Goal: Task Accomplishment & Management: Use online tool/utility

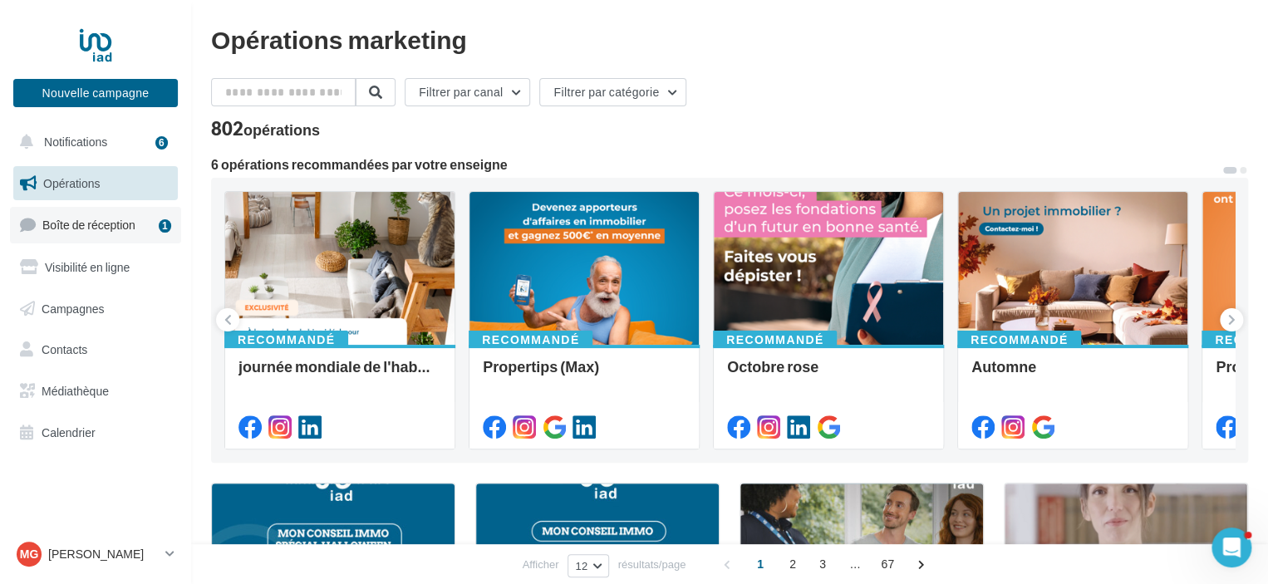
click at [77, 221] on span "Boîte de réception" at bounding box center [88, 225] width 93 height 14
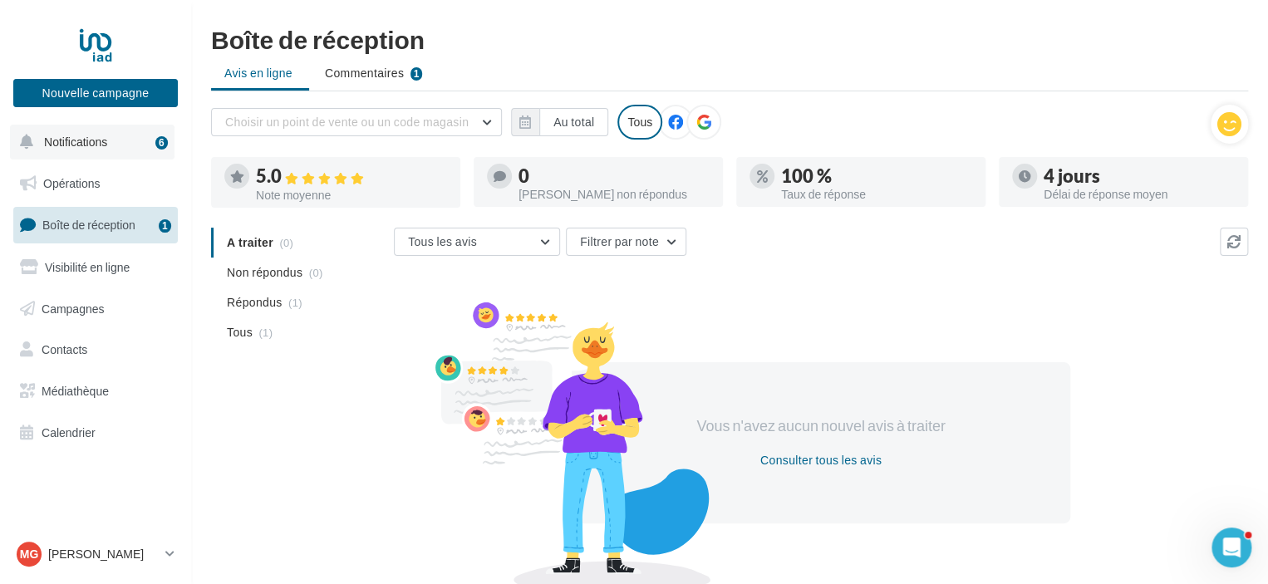
click at [89, 145] on span "Notifications" at bounding box center [75, 142] width 63 height 14
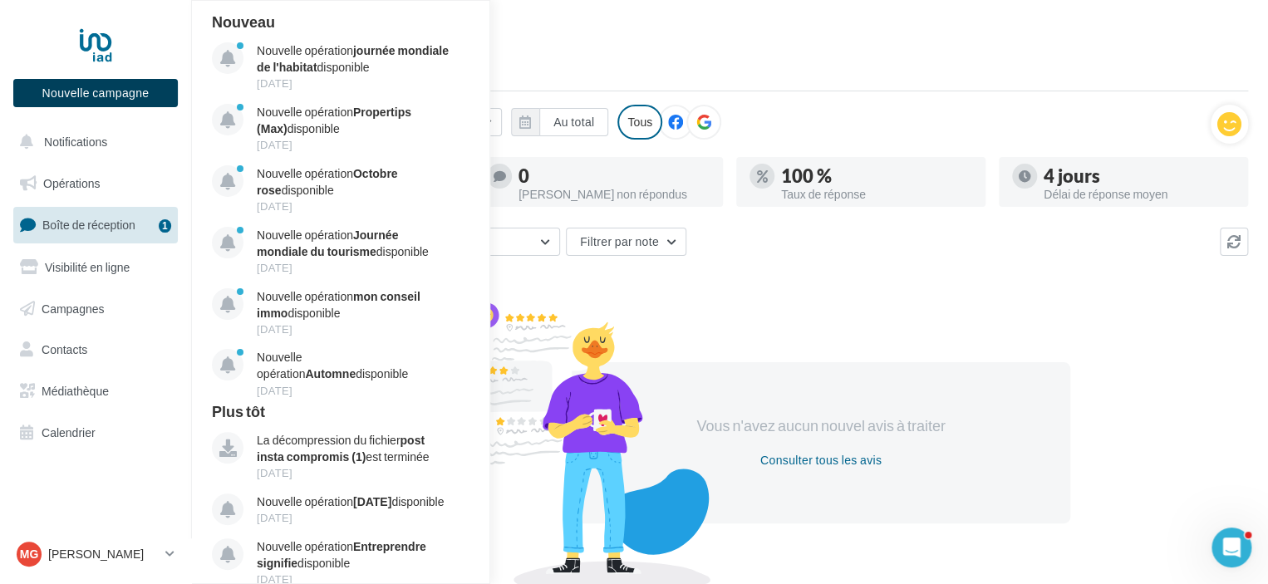
click at [110, 86] on button "Nouvelle campagne" at bounding box center [95, 93] width 164 height 28
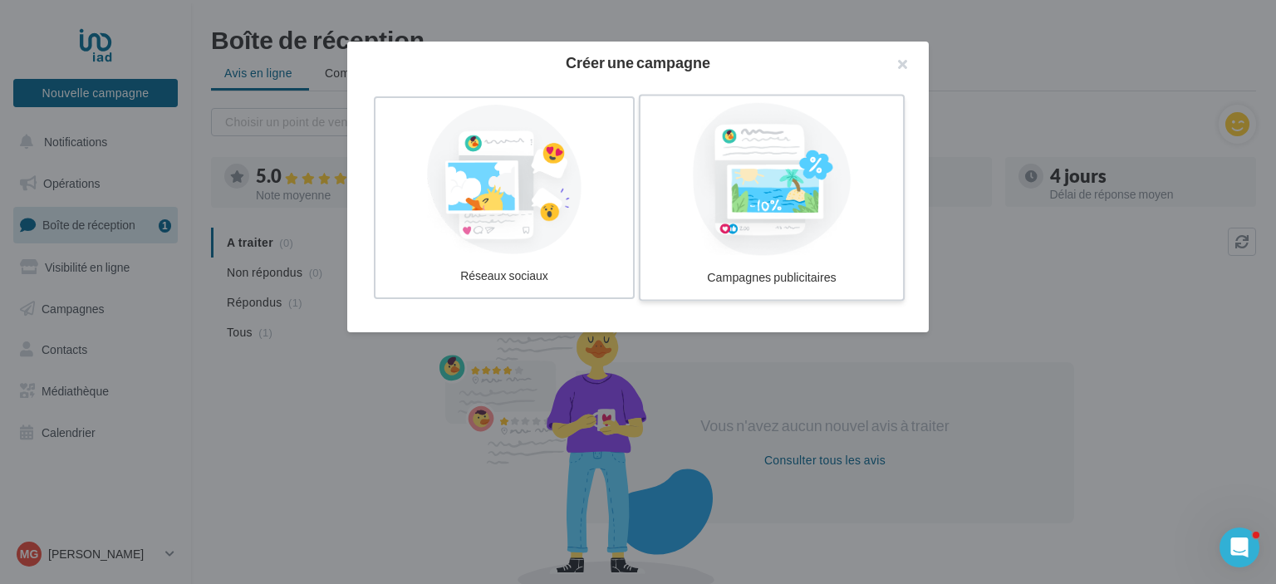
click at [748, 203] on div at bounding box center [771, 179] width 249 height 153
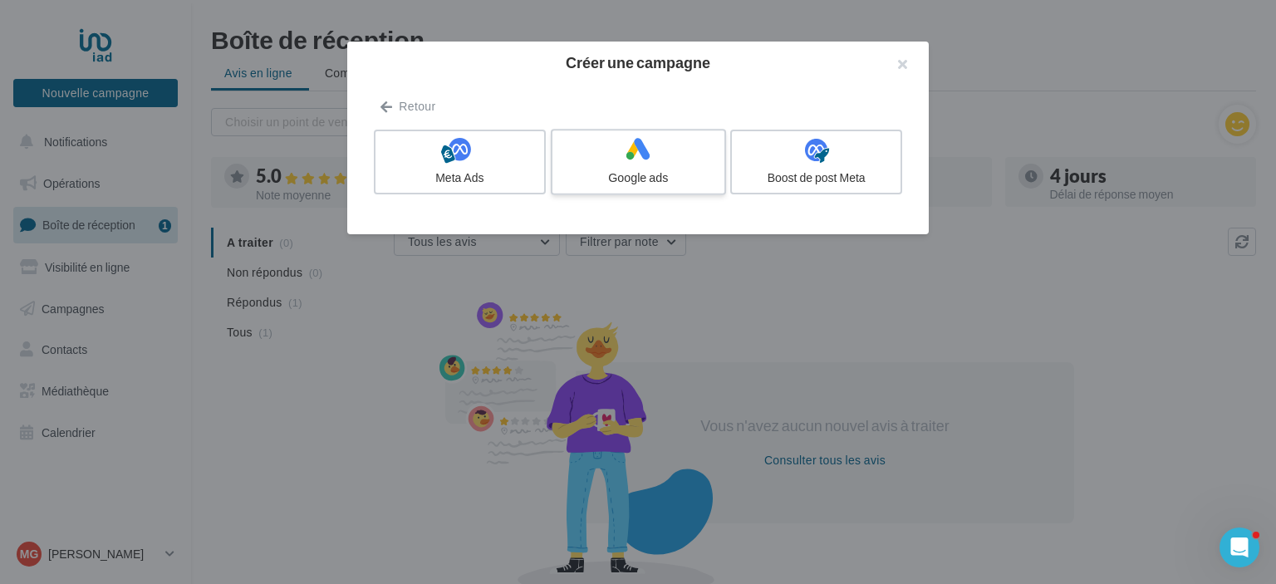
click at [633, 159] on icon at bounding box center [638, 149] width 24 height 24
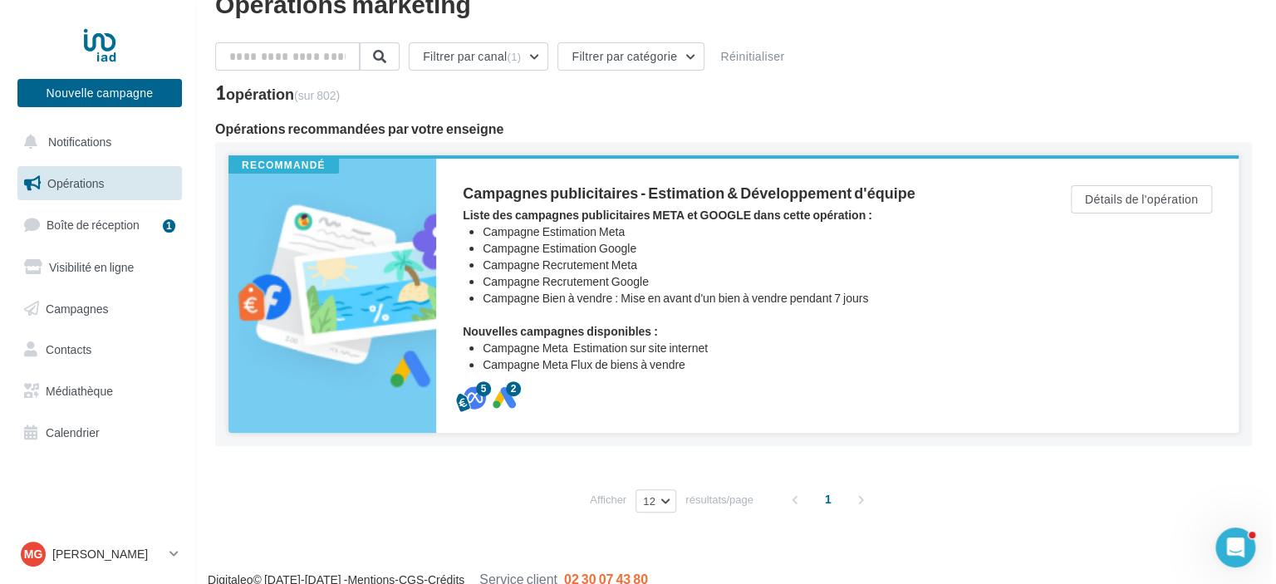
scroll to position [56, 0]
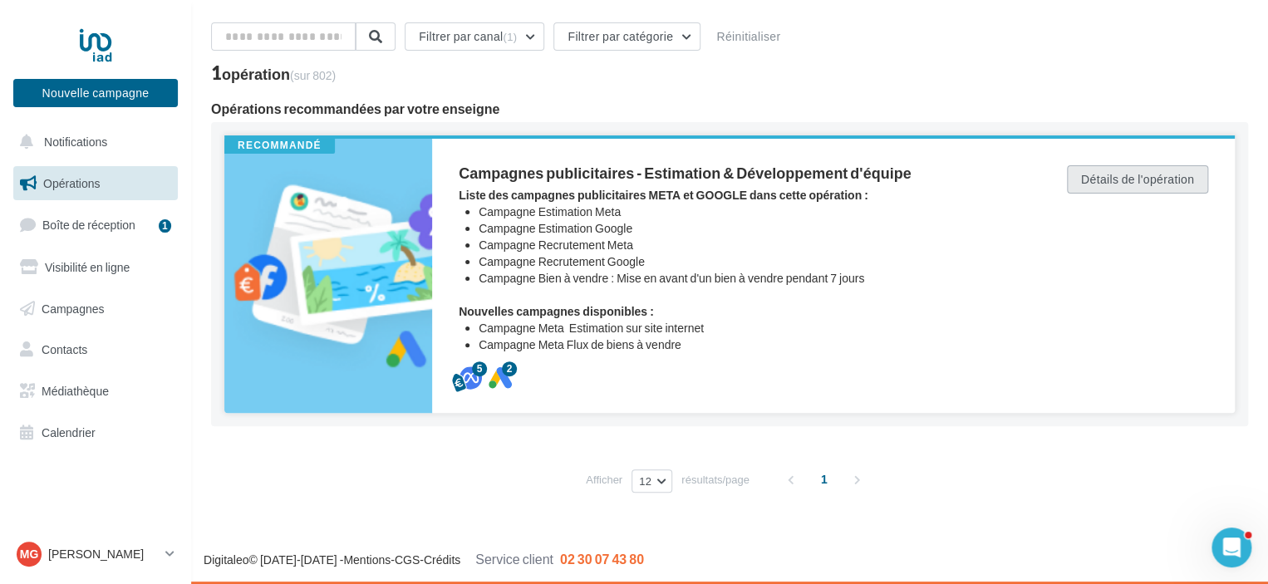
click at [1123, 177] on button "Détails de l'opération" at bounding box center [1137, 179] width 141 height 28
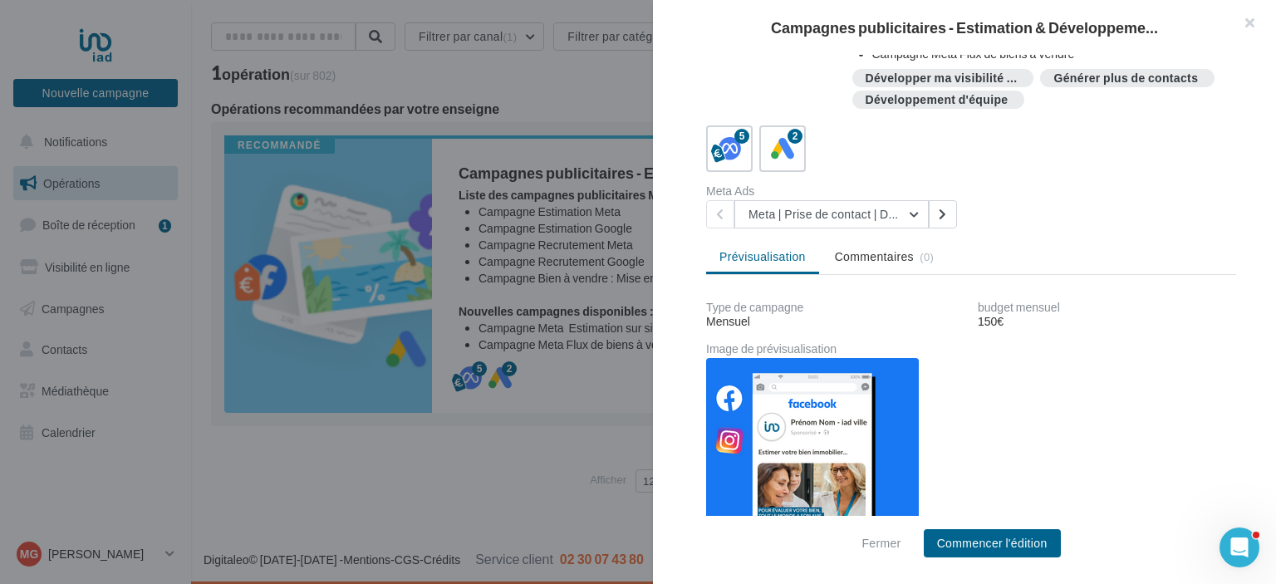
scroll to position [219, 0]
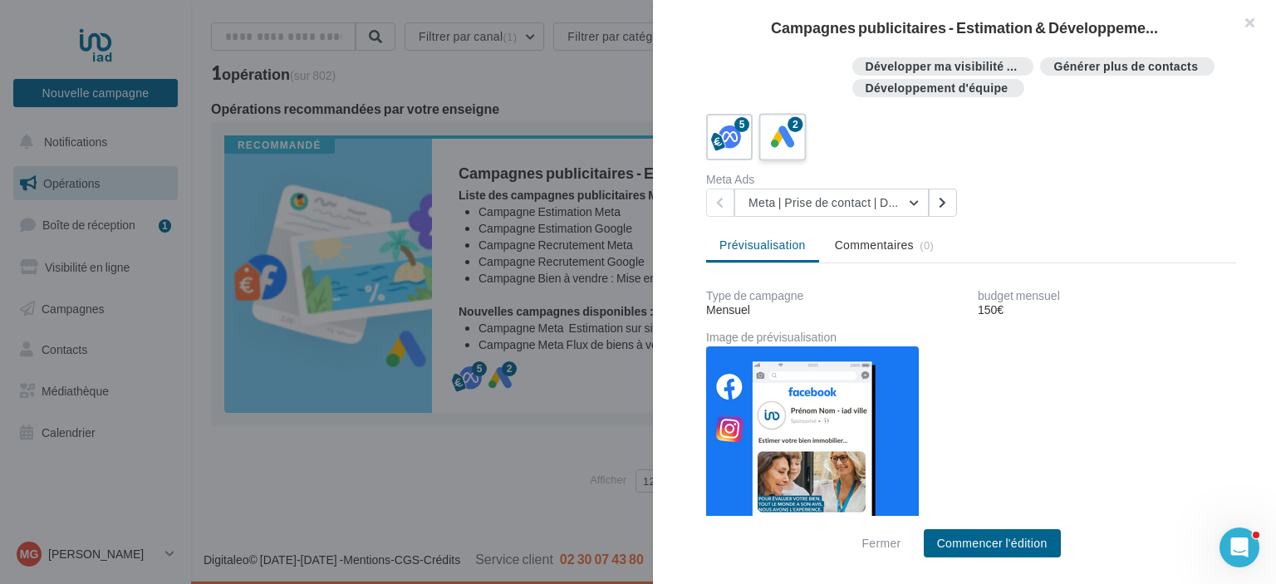
click at [783, 143] on icon at bounding box center [783, 137] width 24 height 24
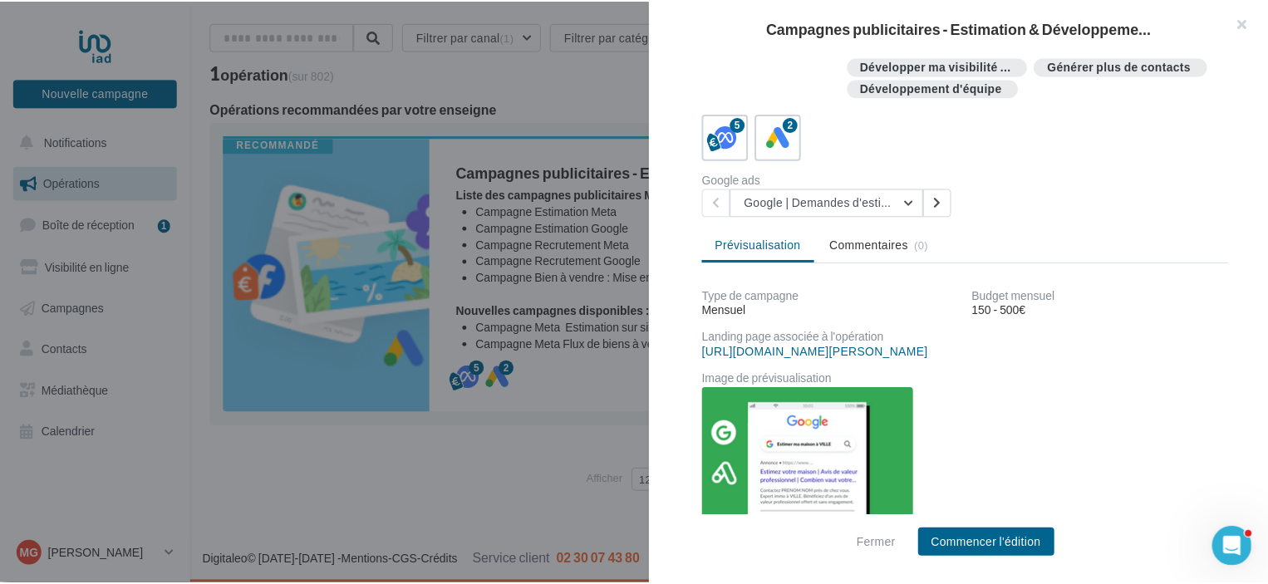
scroll to position [259, 0]
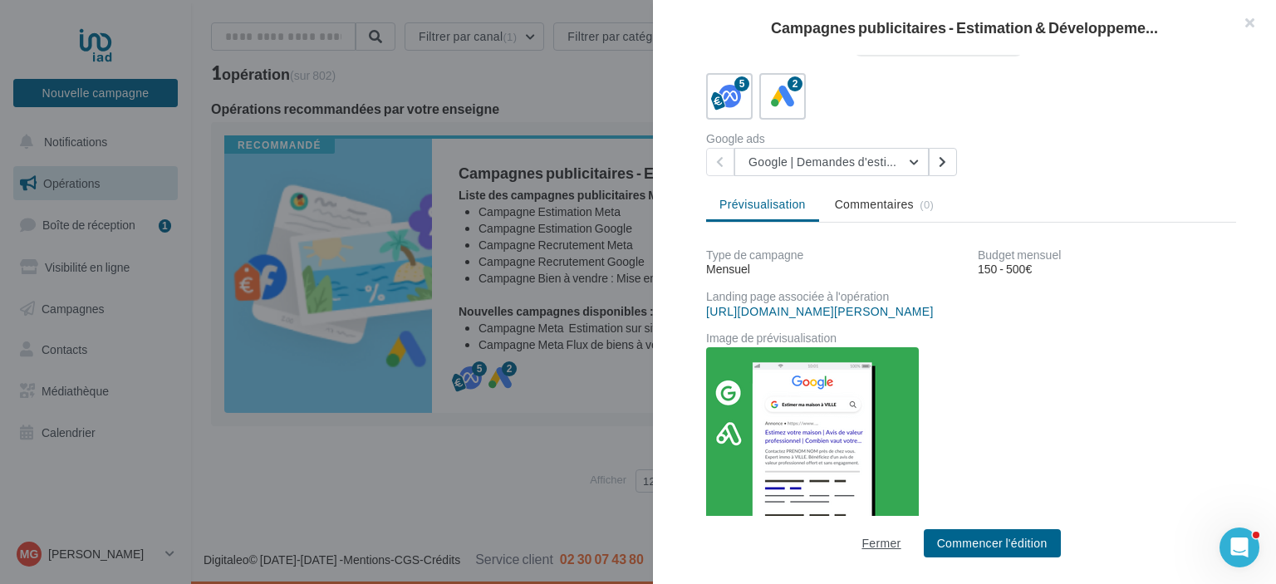
click at [882, 547] on button "Fermer" at bounding box center [881, 543] width 52 height 20
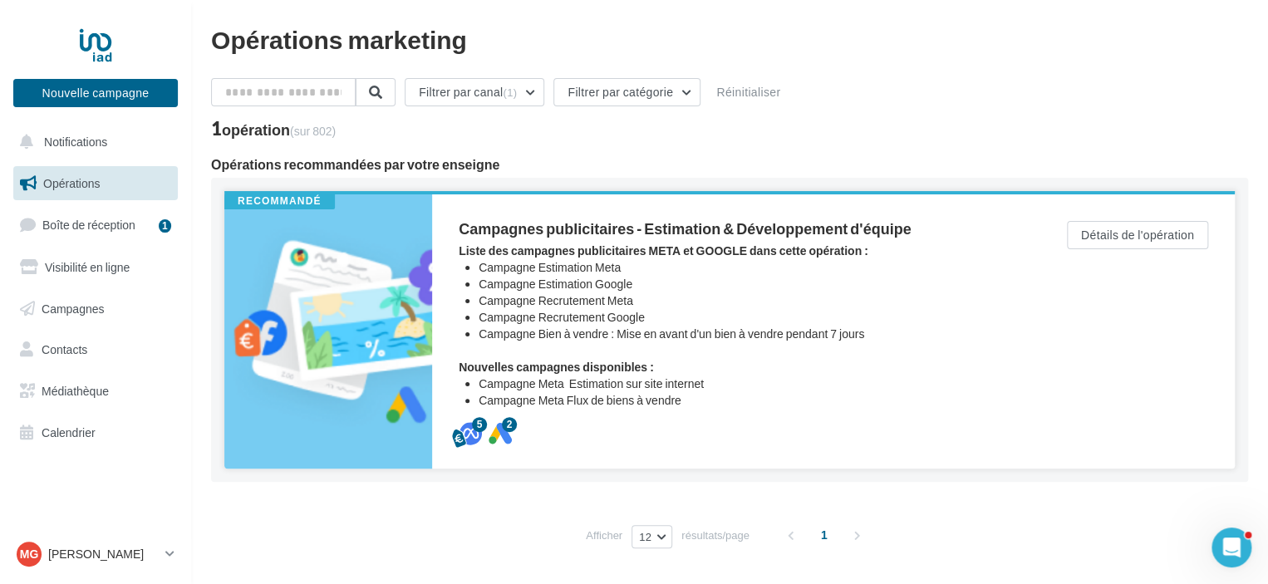
scroll to position [56, 0]
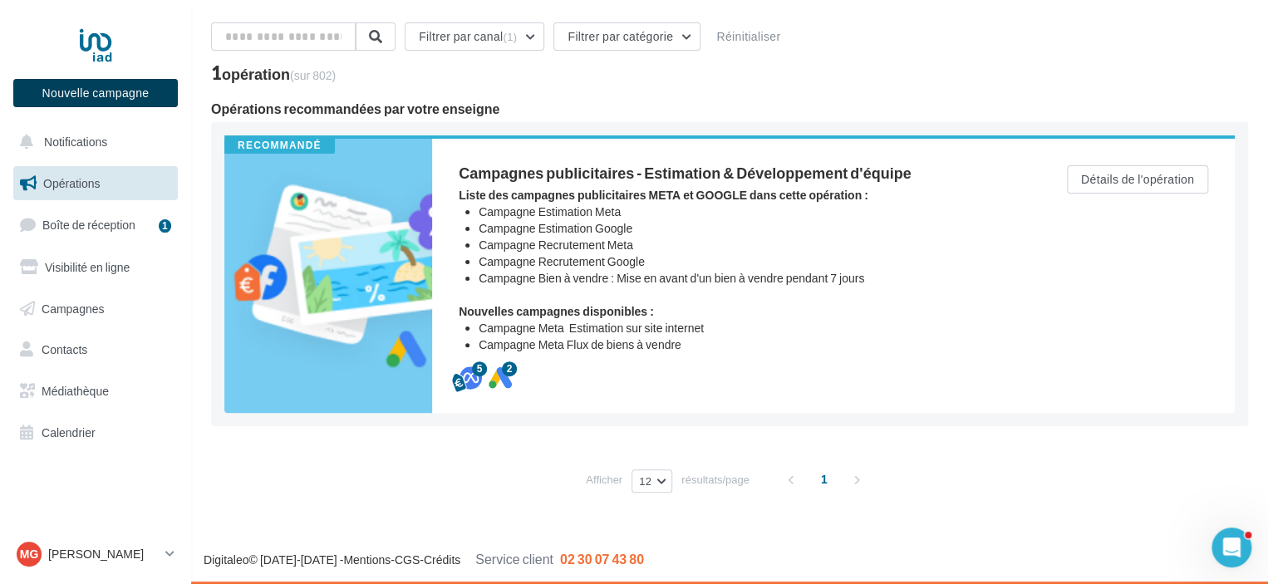
click at [70, 90] on button "Nouvelle campagne" at bounding box center [95, 93] width 164 height 28
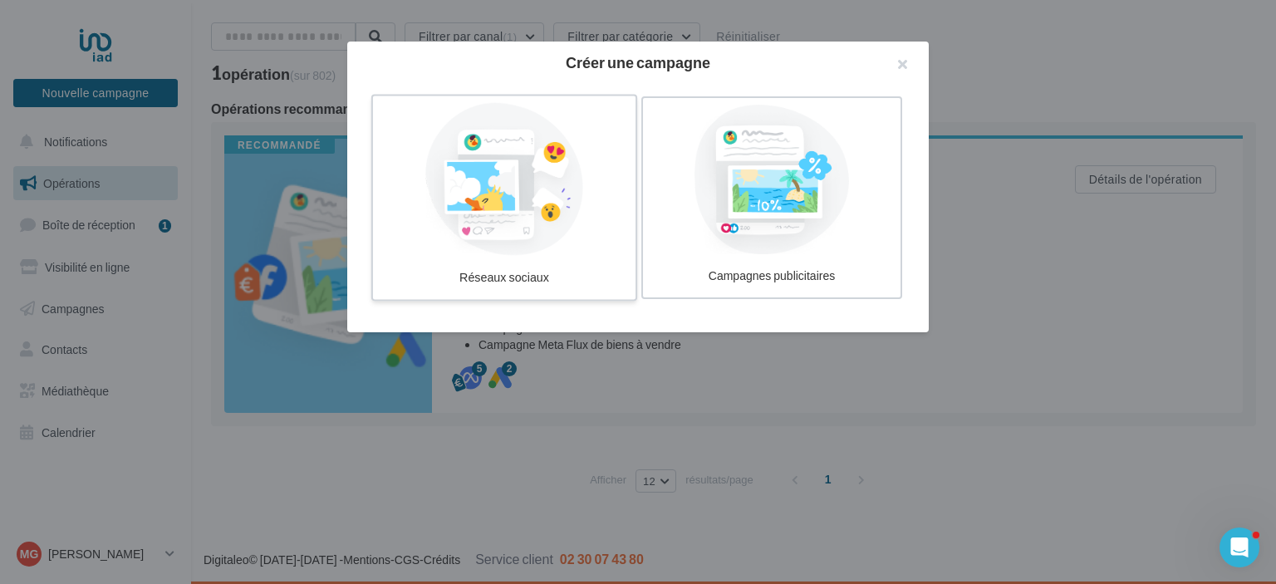
click at [478, 206] on div at bounding box center [504, 179] width 249 height 153
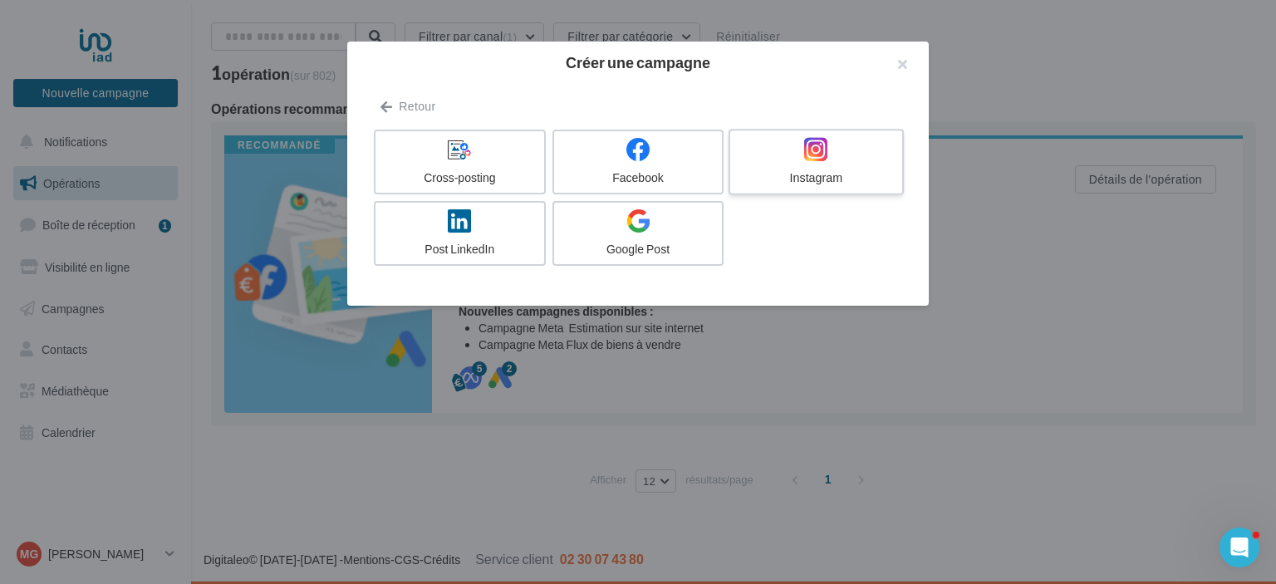
click at [791, 161] on div at bounding box center [816, 150] width 158 height 26
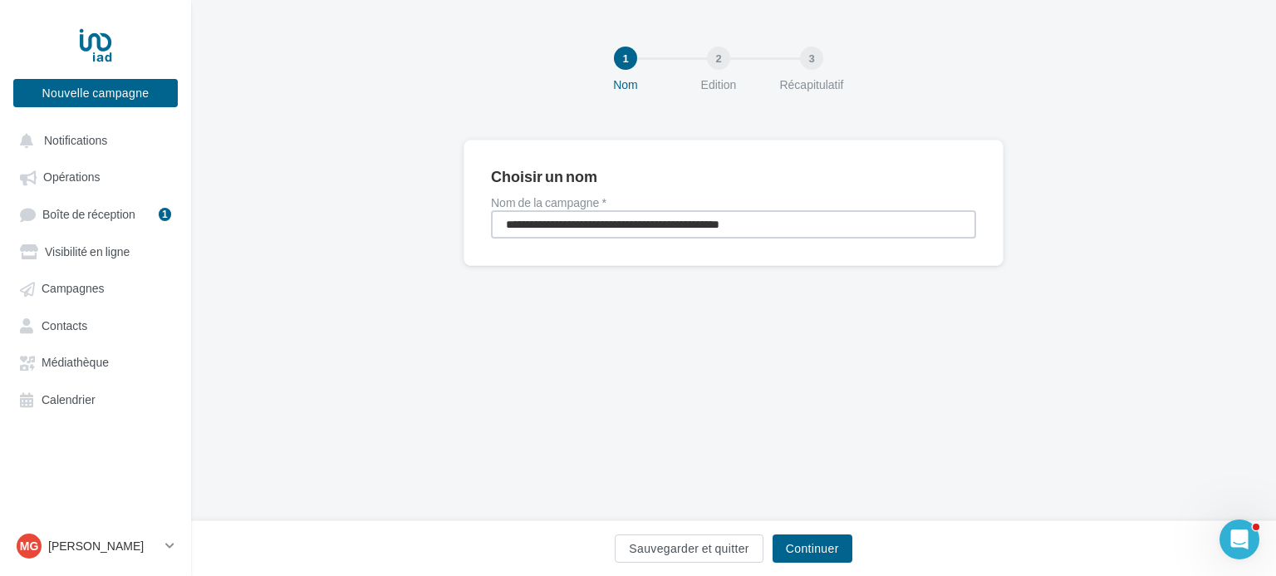
click at [588, 222] on input "**********" at bounding box center [733, 224] width 485 height 28
type input "**********"
click at [827, 551] on button "Continuer" at bounding box center [813, 548] width 80 height 28
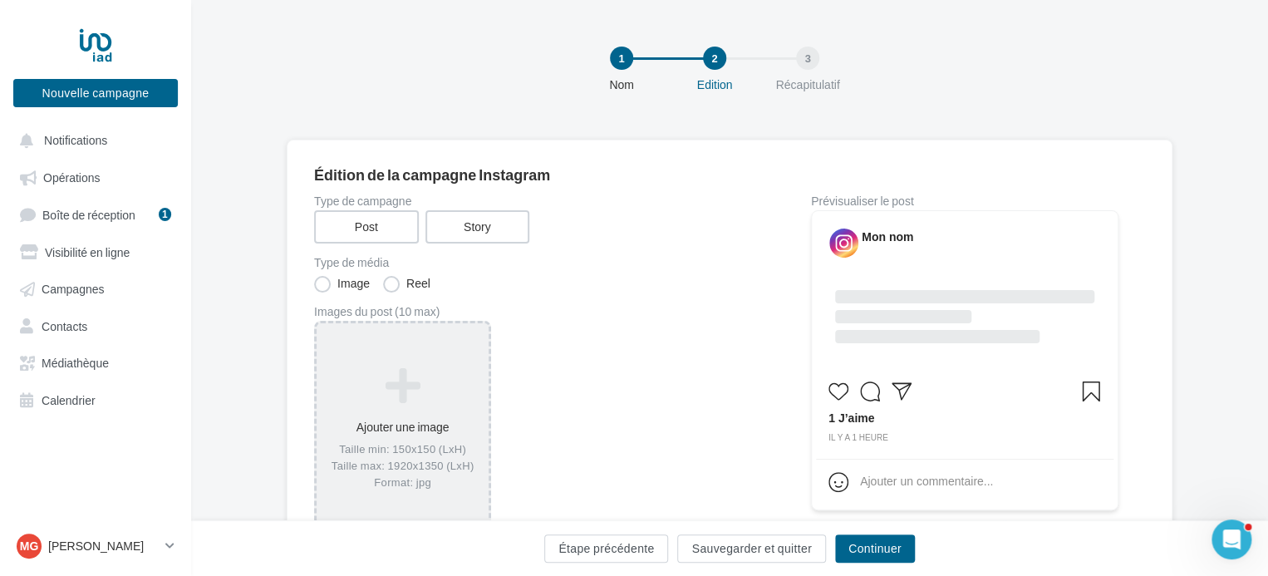
click at [404, 387] on icon at bounding box center [402, 386] width 159 height 40
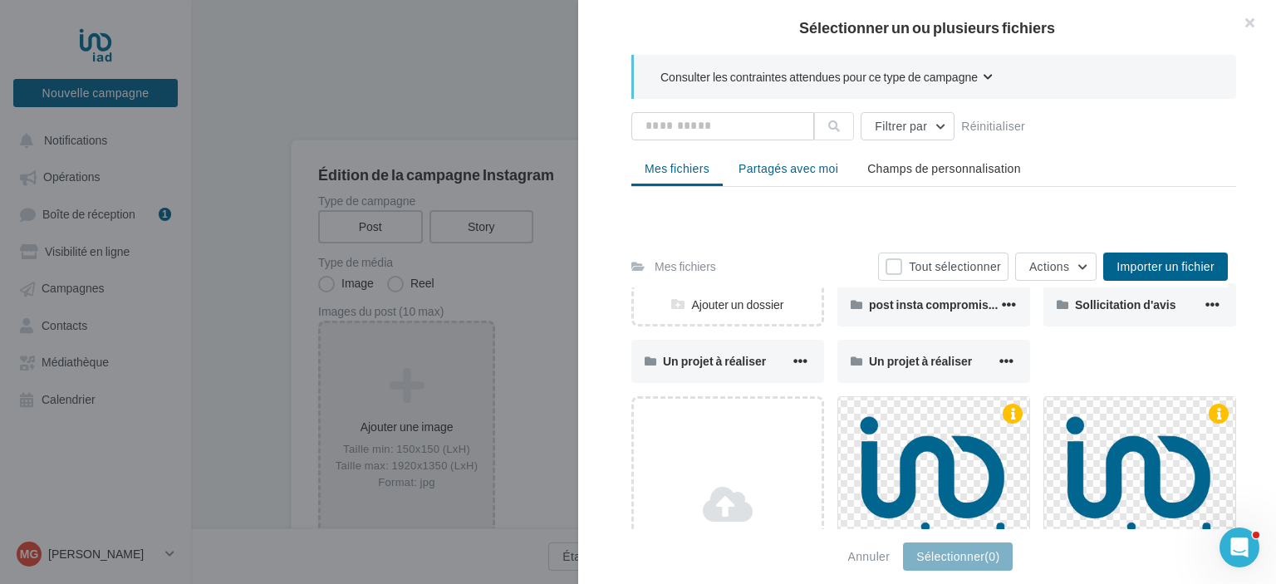
click at [803, 167] on span "Partagés avec moi" at bounding box center [789, 168] width 100 height 14
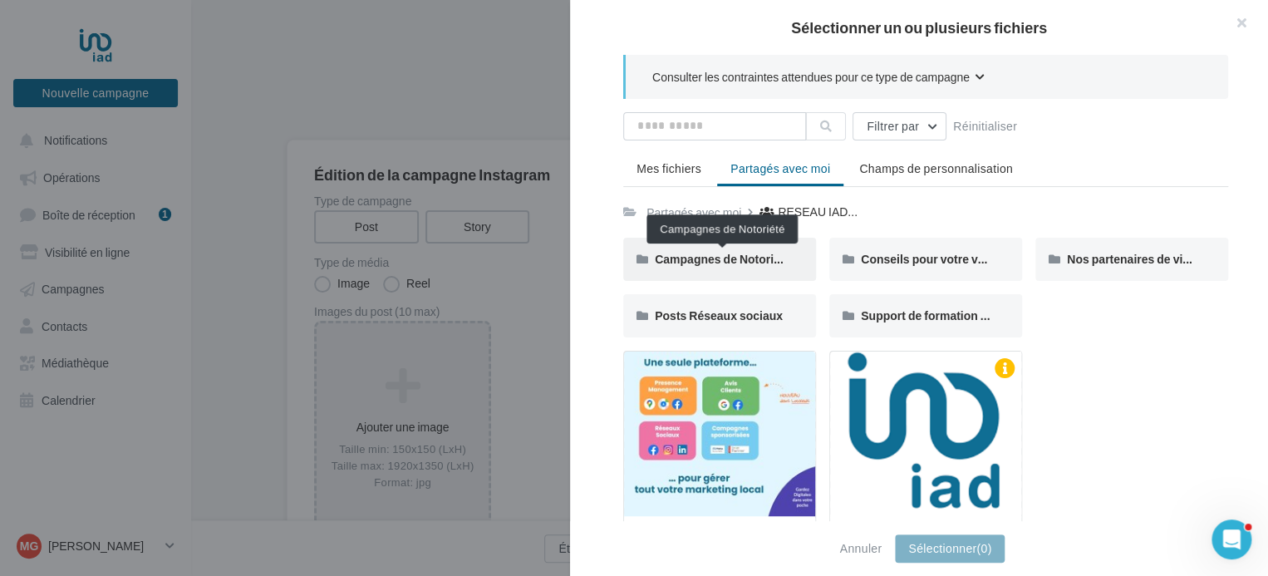
click at [738, 258] on span "Campagnes de Notoriété" at bounding box center [722, 259] width 135 height 14
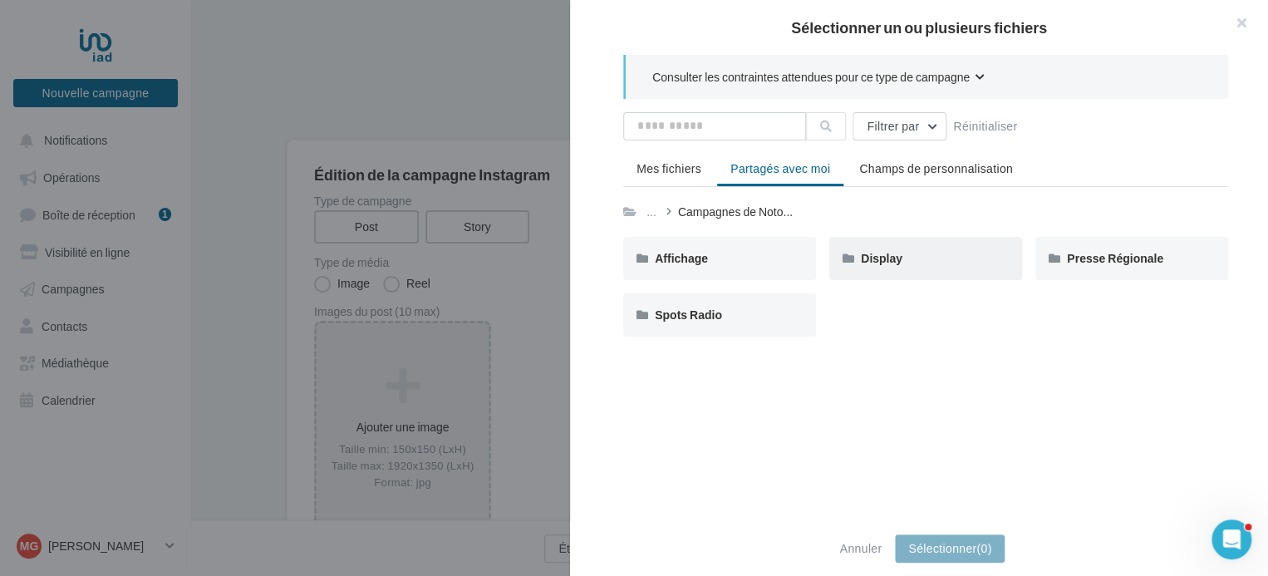
click at [907, 253] on div "Display" at bounding box center [926, 258] width 130 height 17
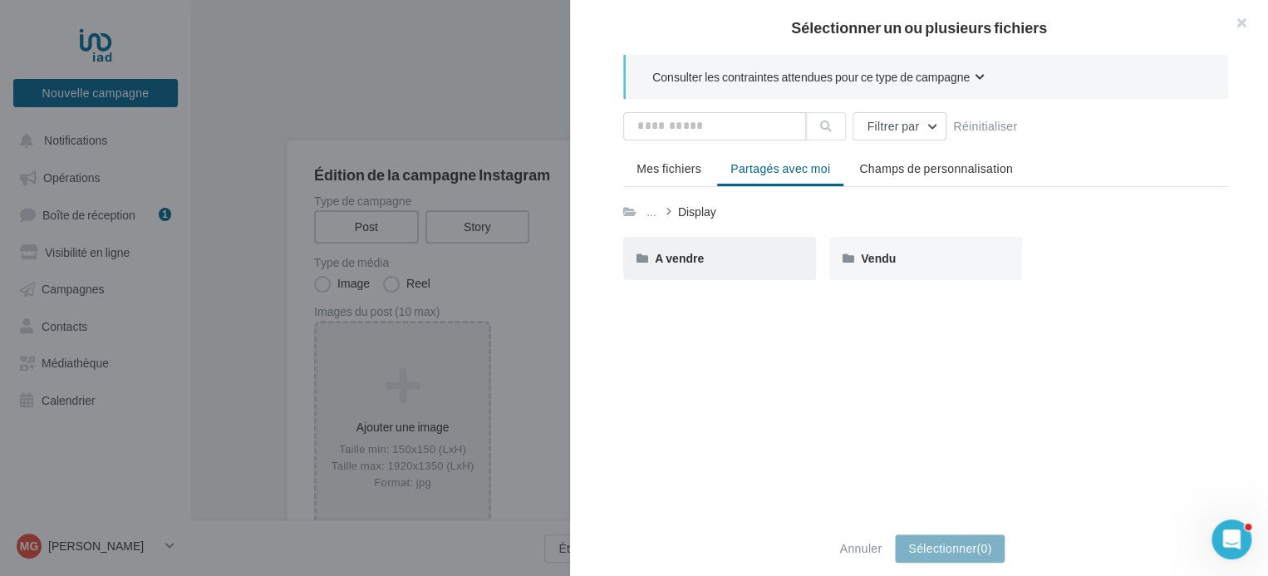
click at [743, 261] on div "A vendre" at bounding box center [720, 258] width 130 height 17
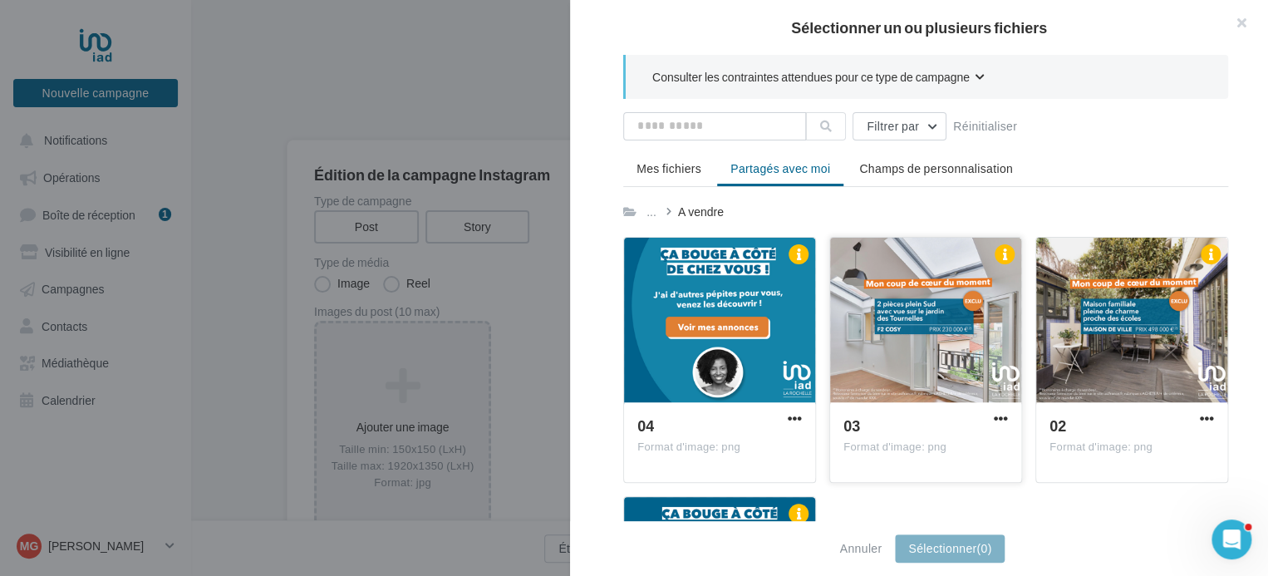
click at [955, 320] on div at bounding box center [925, 321] width 191 height 166
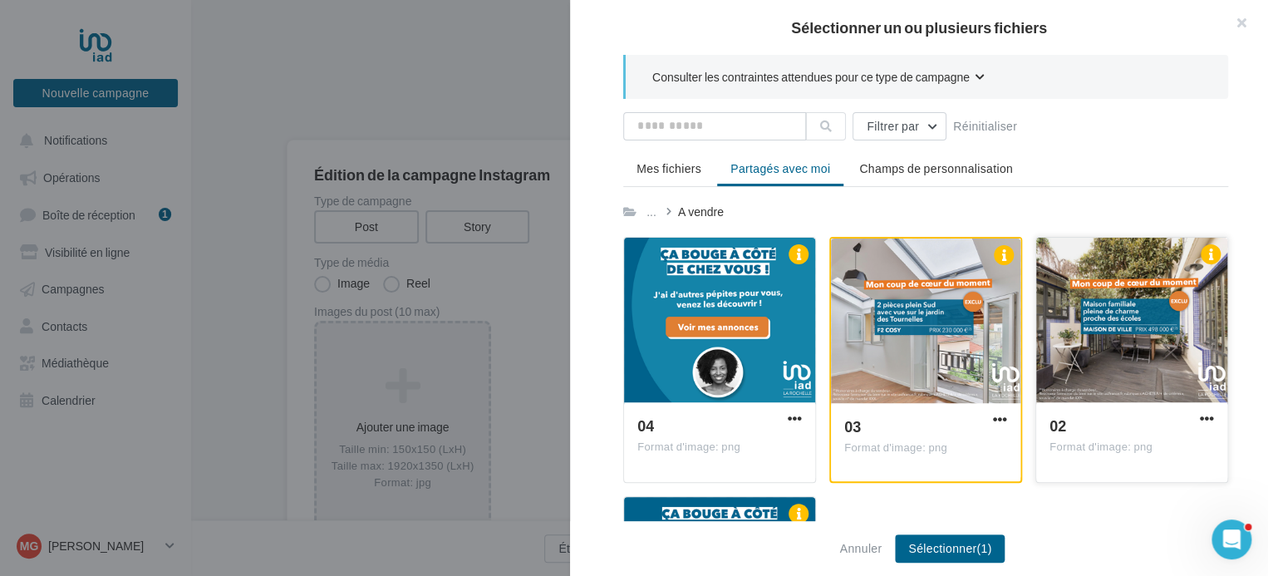
click at [1148, 331] on div at bounding box center [1131, 321] width 191 height 166
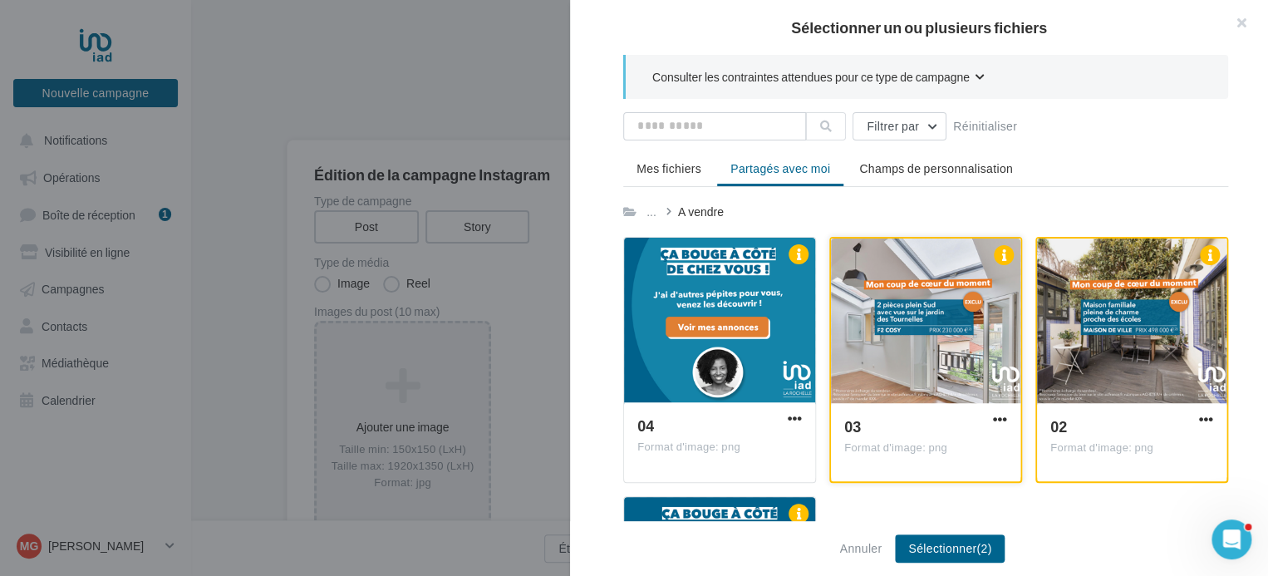
click at [950, 358] on div at bounding box center [925, 321] width 189 height 166
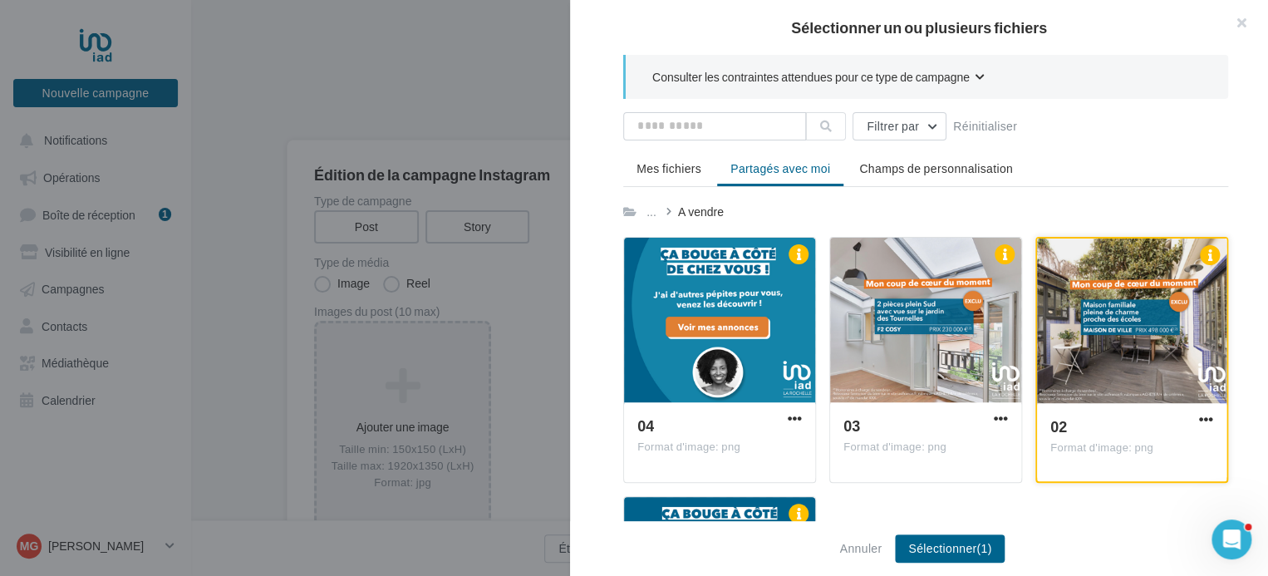
click at [1099, 351] on div at bounding box center [1131, 321] width 189 height 166
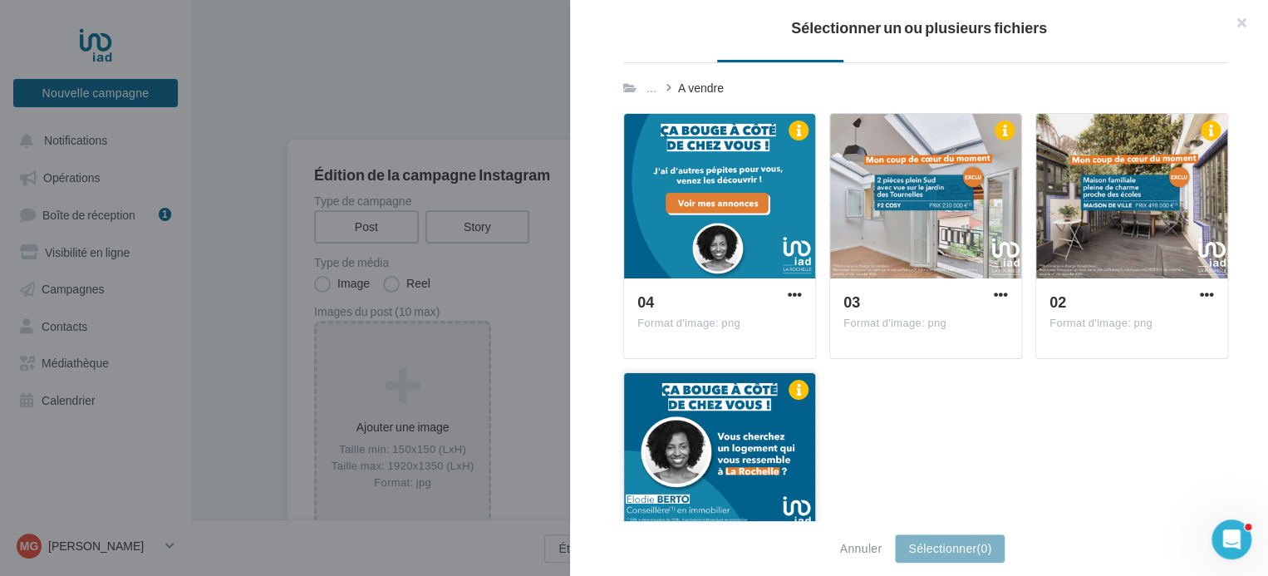
scroll to position [223, 0]
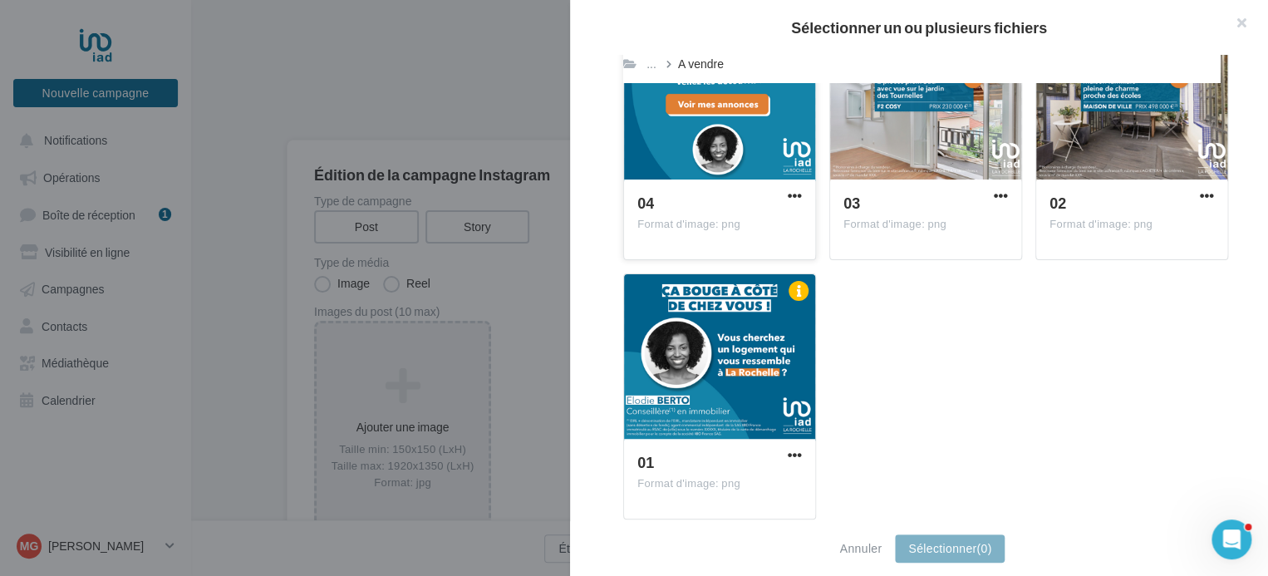
click at [748, 155] on div at bounding box center [719, 98] width 191 height 166
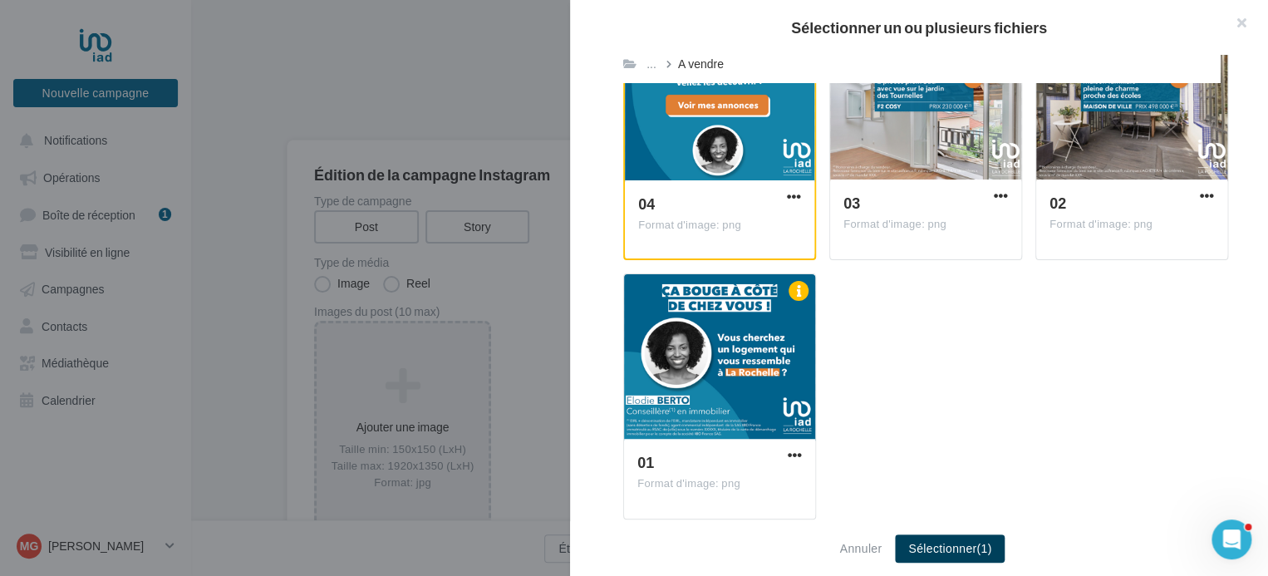
click at [947, 547] on button "Sélectionner (1)" at bounding box center [950, 548] width 110 height 28
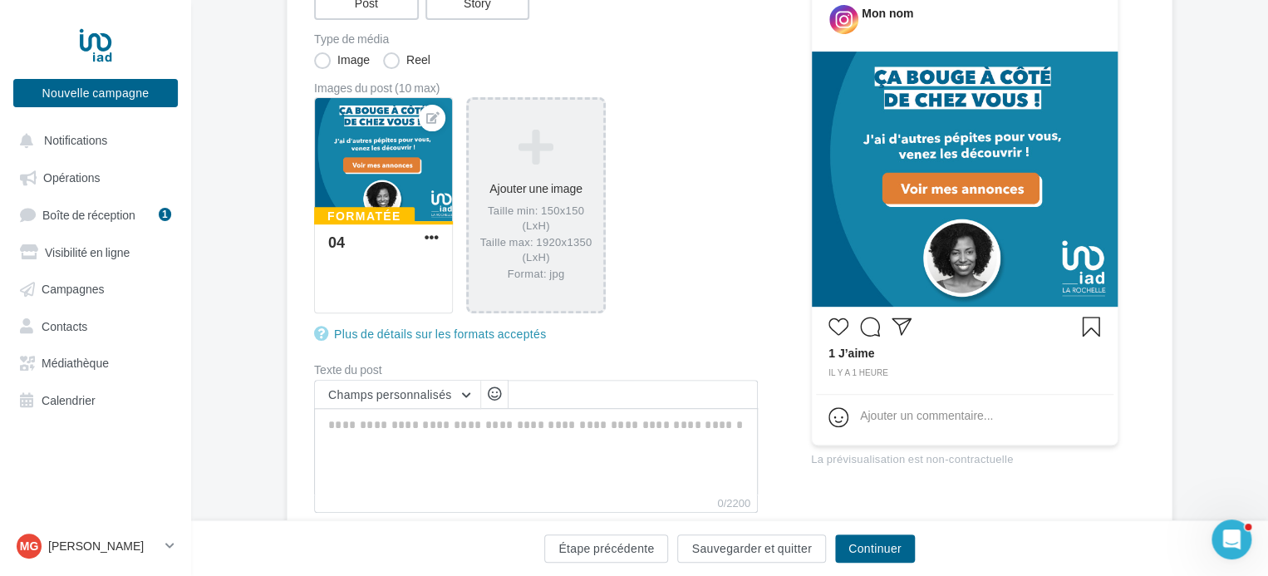
scroll to position [249, 0]
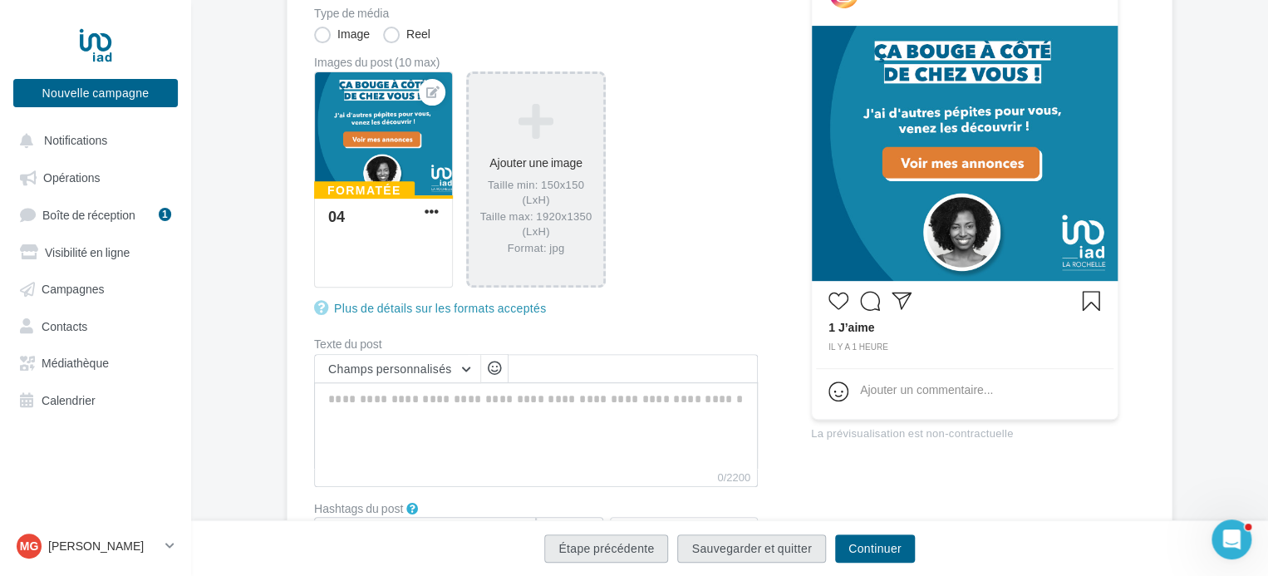
click at [623, 549] on button "Étape précédente" at bounding box center [606, 548] width 124 height 28
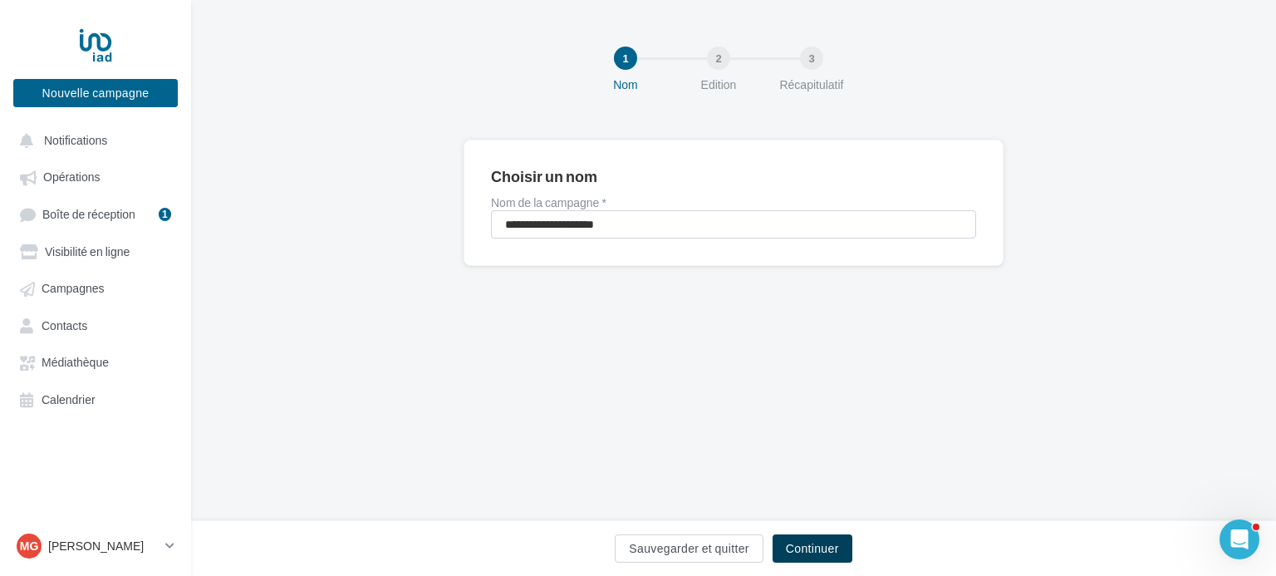
click at [818, 543] on button "Continuer" at bounding box center [813, 548] width 80 height 28
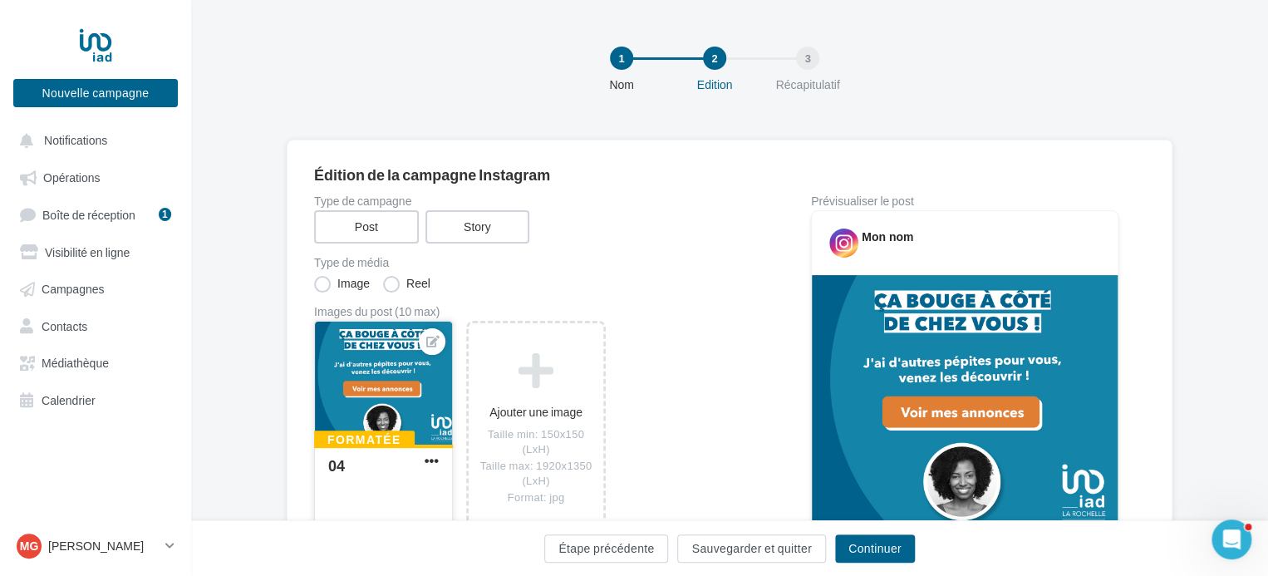
click at [420, 461] on div "04" at bounding box center [380, 466] width 104 height 17
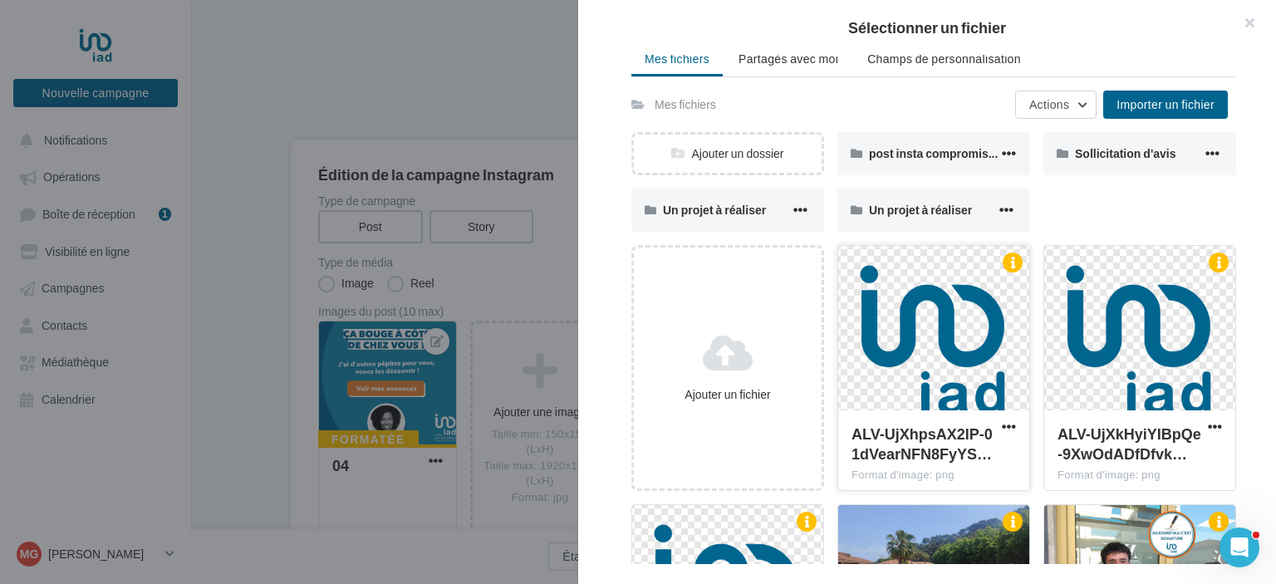
scroll to position [166, 0]
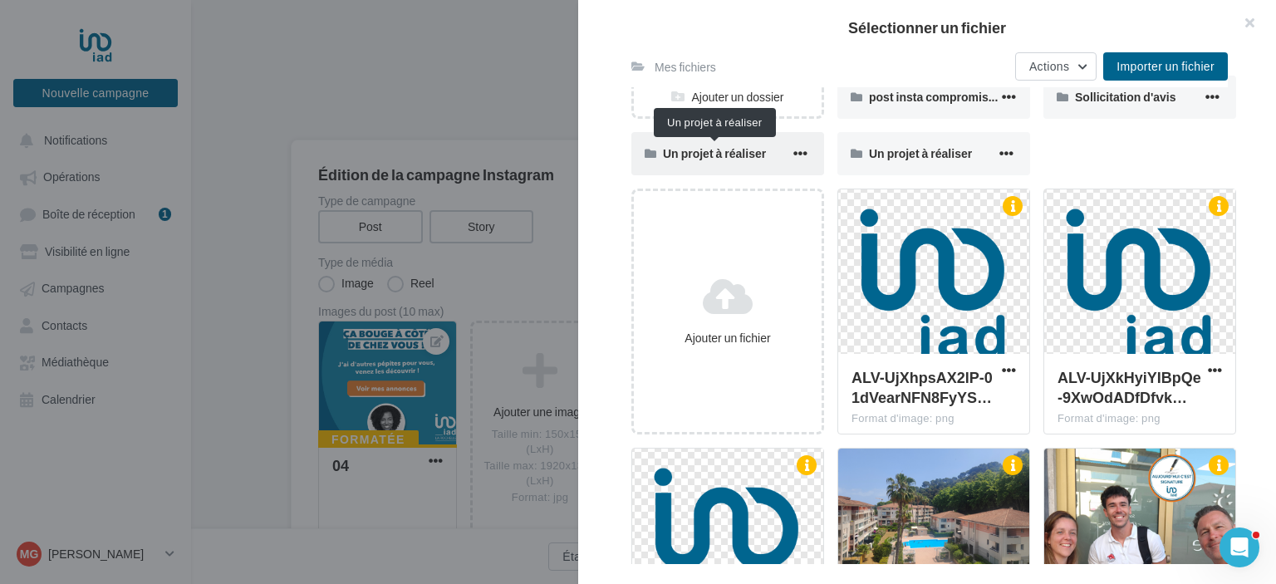
click at [729, 155] on span "Un projet à réaliser" at bounding box center [714, 153] width 103 height 14
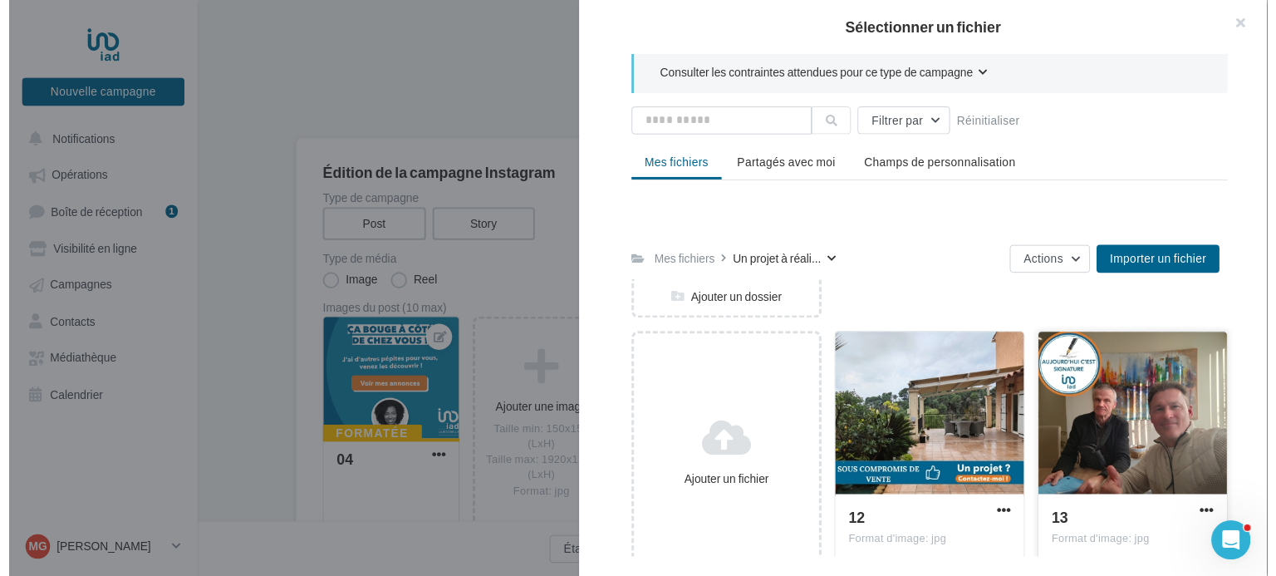
scroll to position [0, 0]
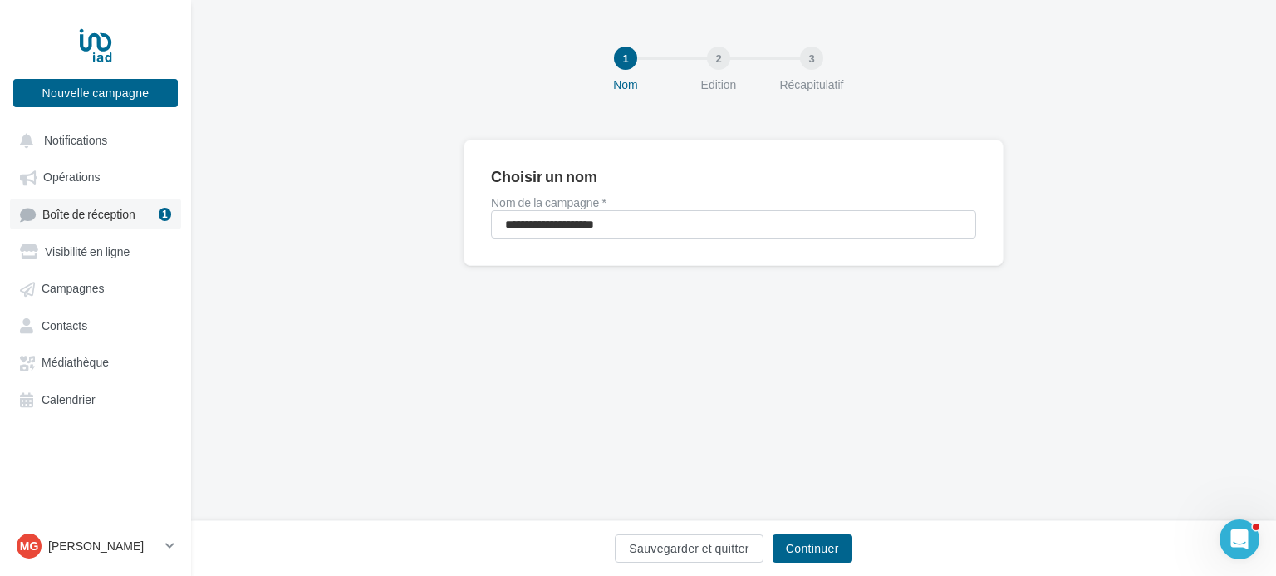
click at [105, 221] on span "Boîte de réception" at bounding box center [88, 214] width 93 height 14
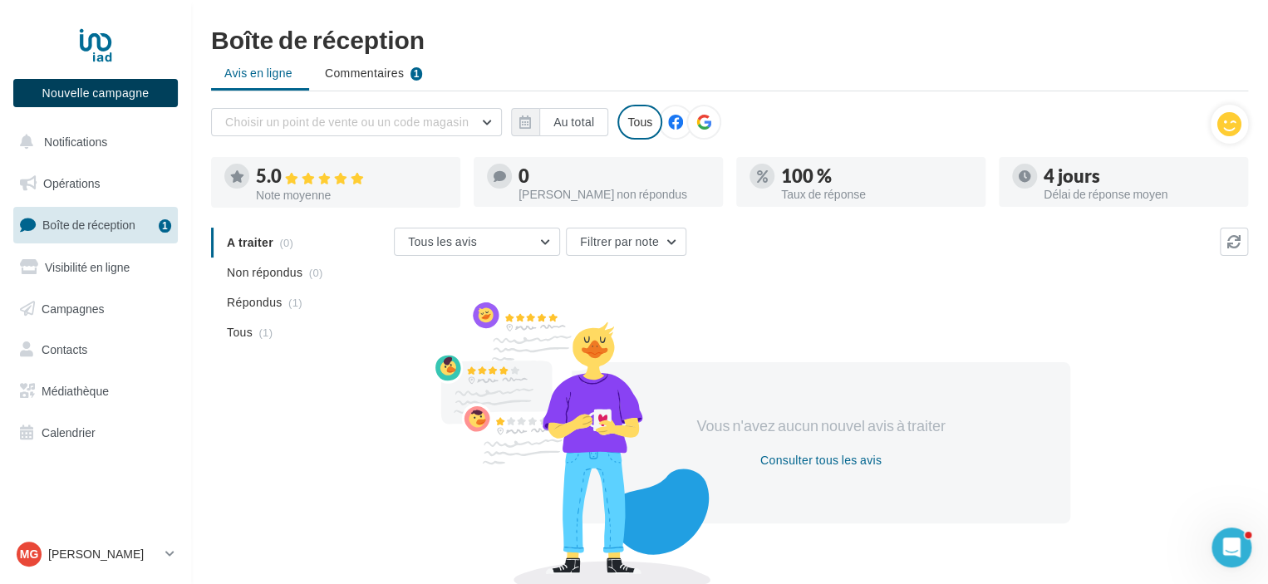
click at [51, 86] on button "Nouvelle campagne" at bounding box center [95, 93] width 164 height 28
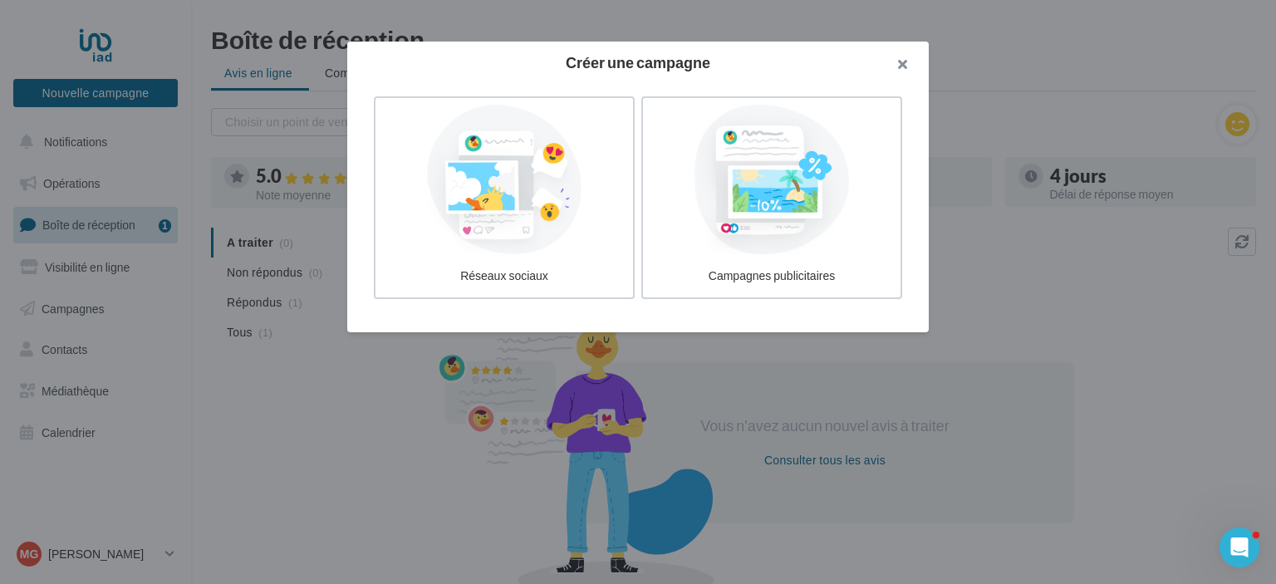
click at [908, 67] on button "button" at bounding box center [895, 67] width 66 height 50
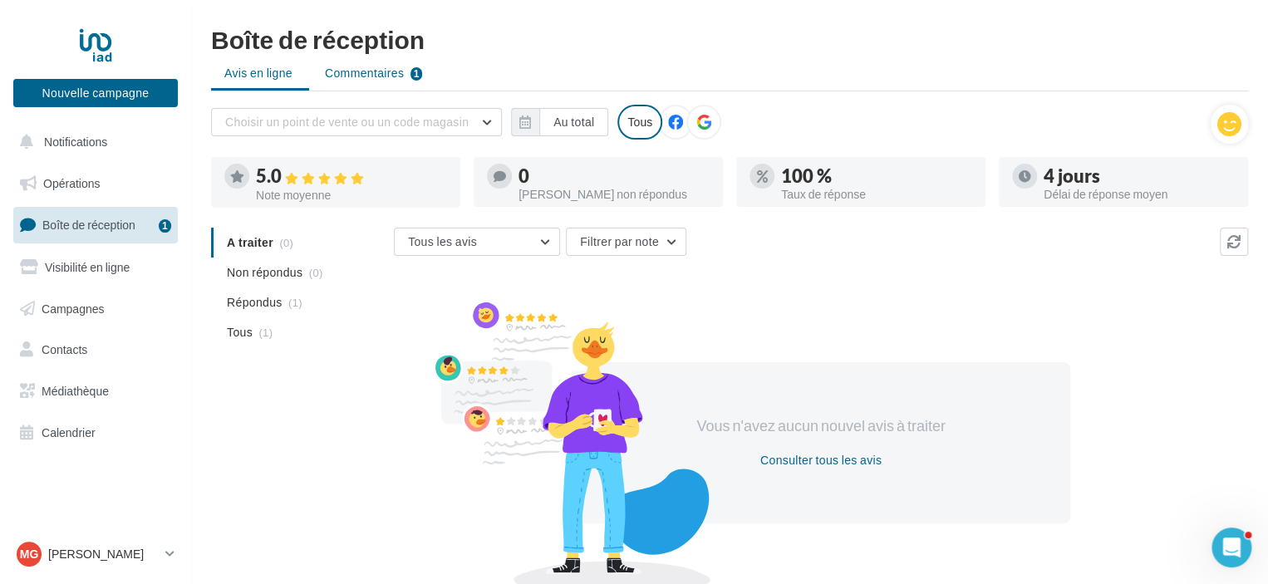
click at [385, 82] on li "Commentaires 1" at bounding box center [374, 73] width 125 height 30
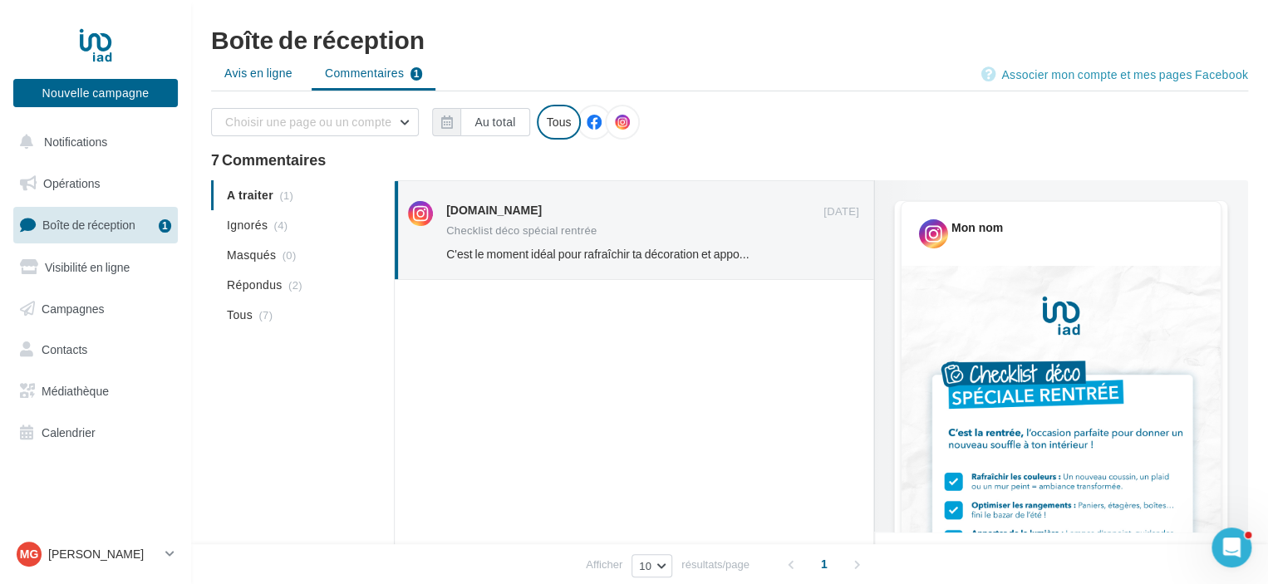
click at [260, 72] on span "Avis en ligne" at bounding box center [258, 73] width 68 height 17
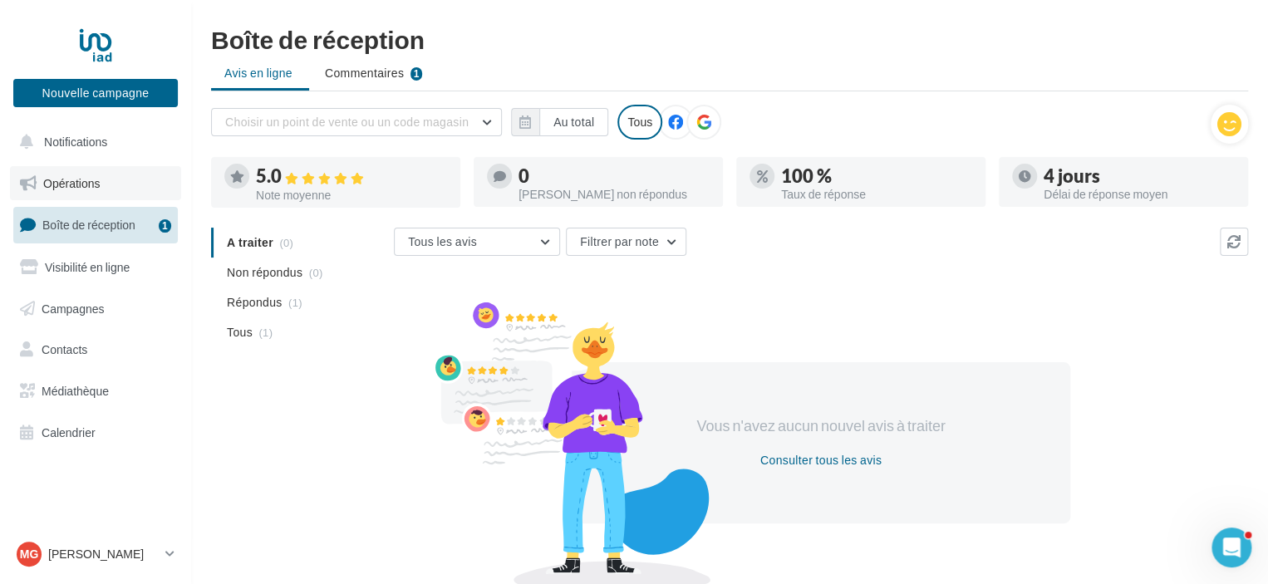
click at [61, 184] on span "Opérations" at bounding box center [71, 183] width 56 height 14
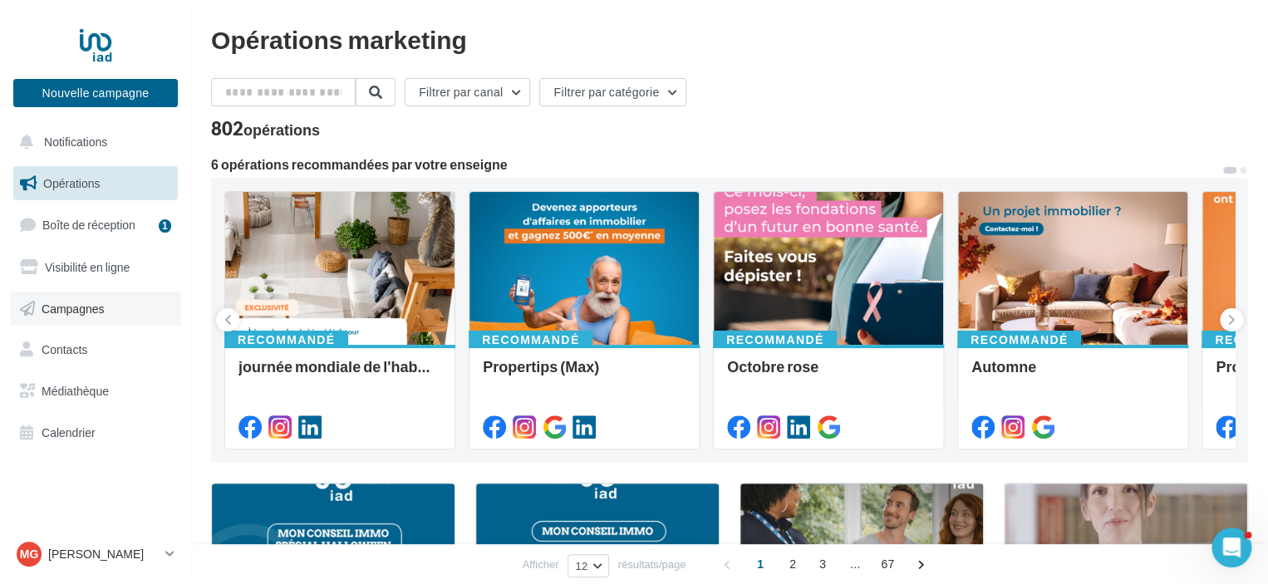
click at [66, 306] on span "Campagnes" at bounding box center [73, 308] width 63 height 14
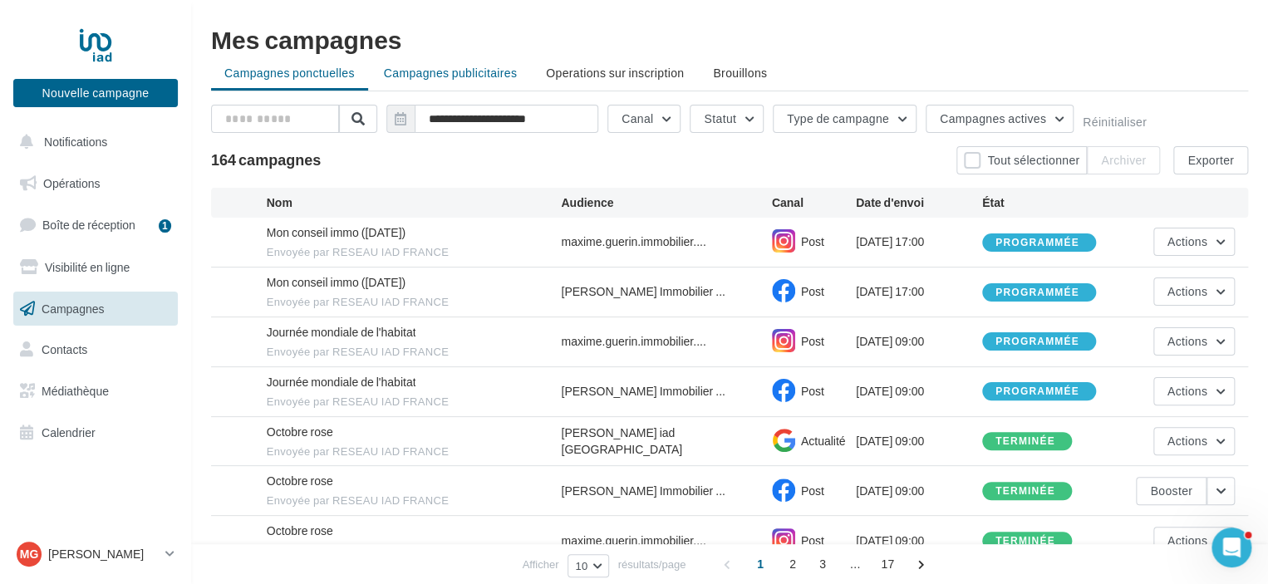
click at [465, 72] on span "Campagnes publicitaires" at bounding box center [450, 73] width 133 height 14
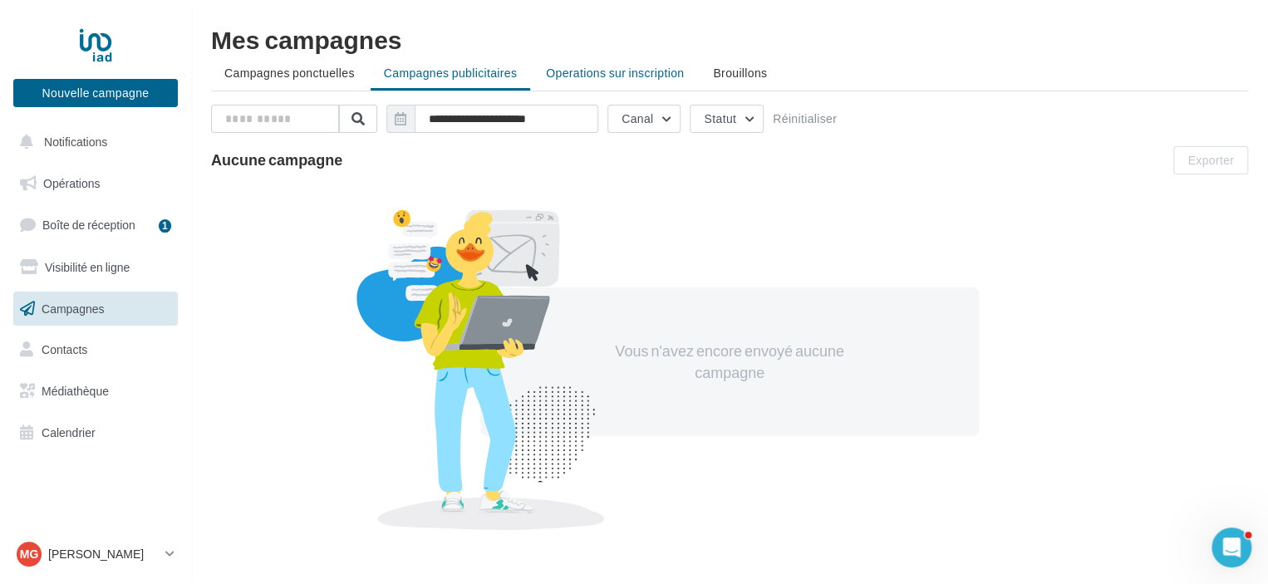
click at [626, 75] on span "Operations sur inscription" at bounding box center [615, 73] width 138 height 14
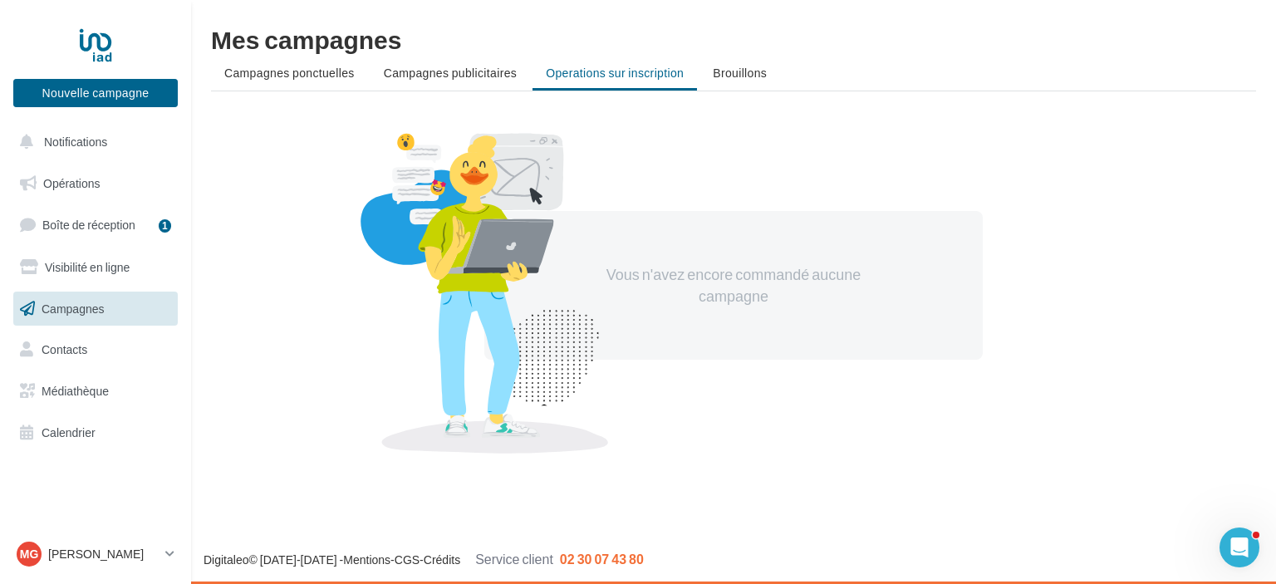
click at [758, 74] on span "Brouillons" at bounding box center [740, 73] width 54 height 14
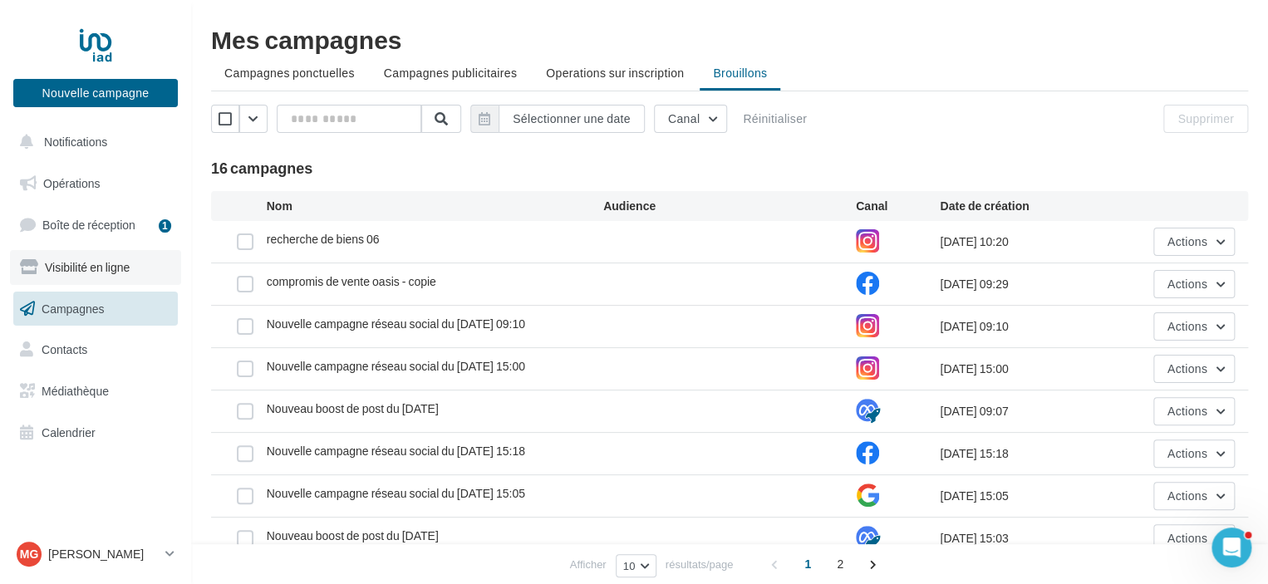
click at [76, 267] on span "Visibilité en ligne" at bounding box center [87, 267] width 85 height 14
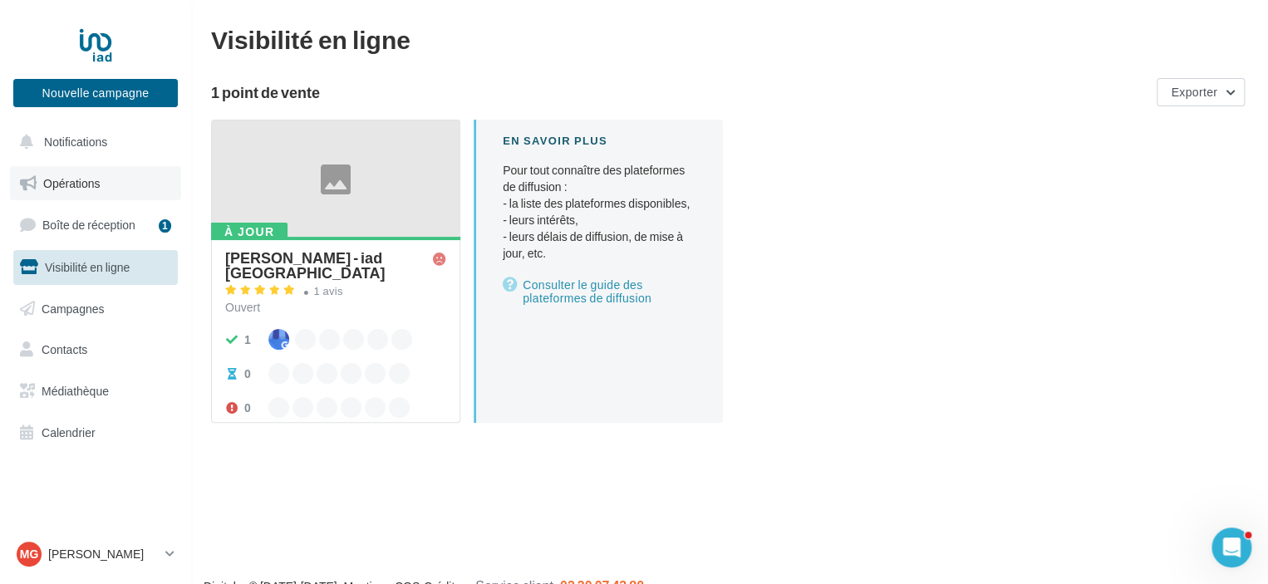
click at [80, 182] on span "Opérations" at bounding box center [71, 183] width 56 height 14
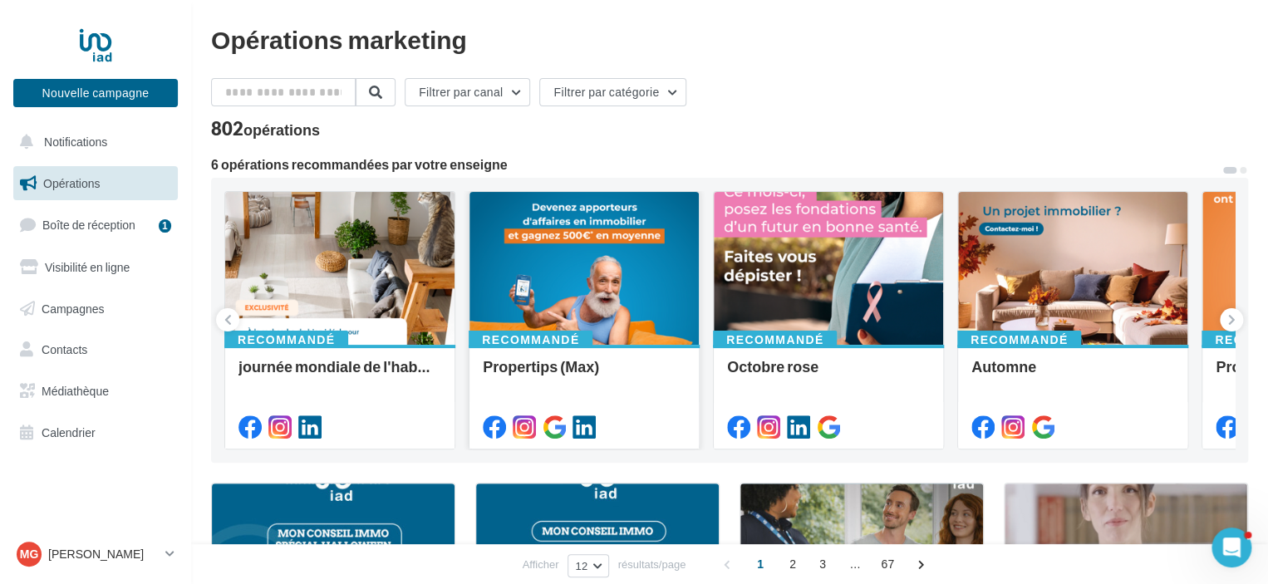
click at [552, 268] on div at bounding box center [583, 269] width 229 height 155
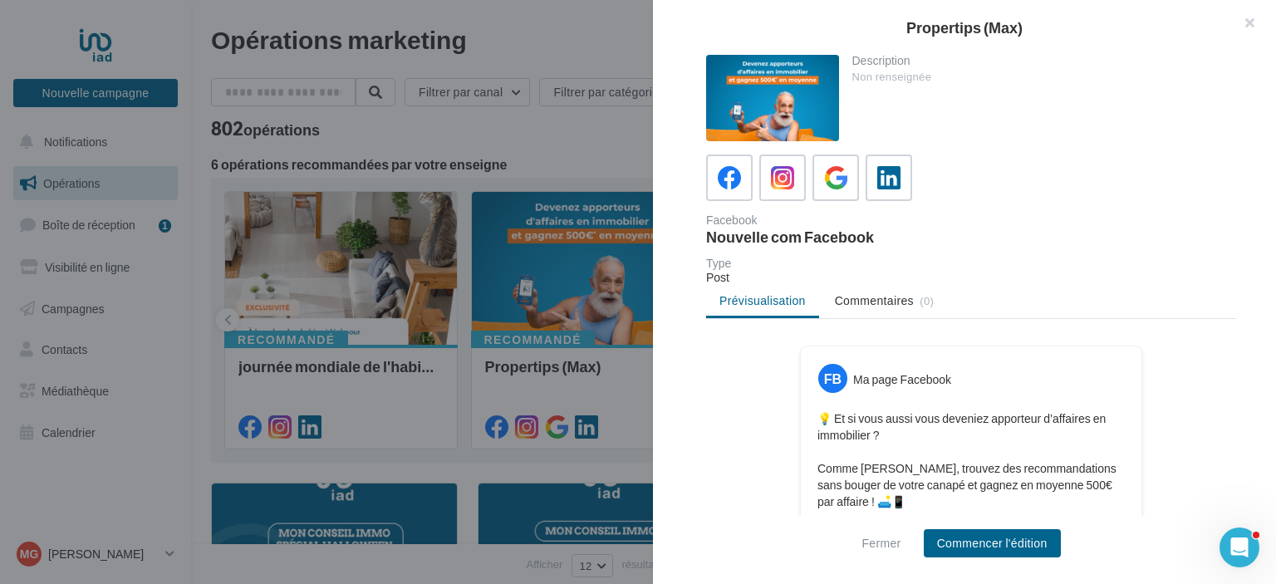
click at [783, 106] on div at bounding box center [772, 98] width 133 height 86
click at [768, 180] on div at bounding box center [783, 178] width 31 height 31
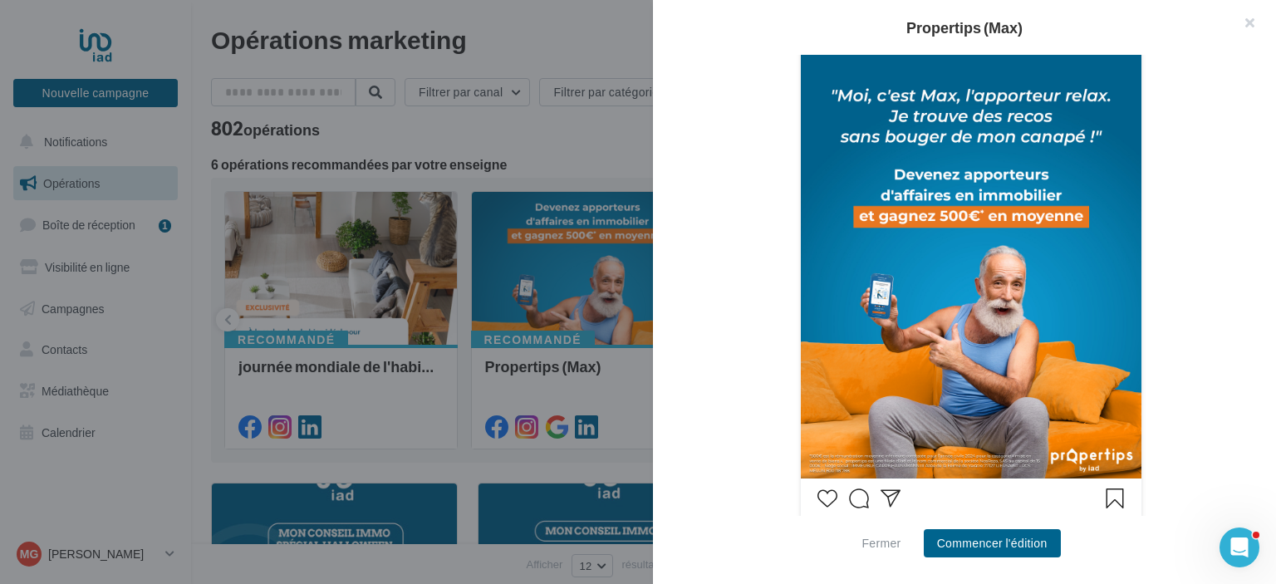
scroll to position [157, 0]
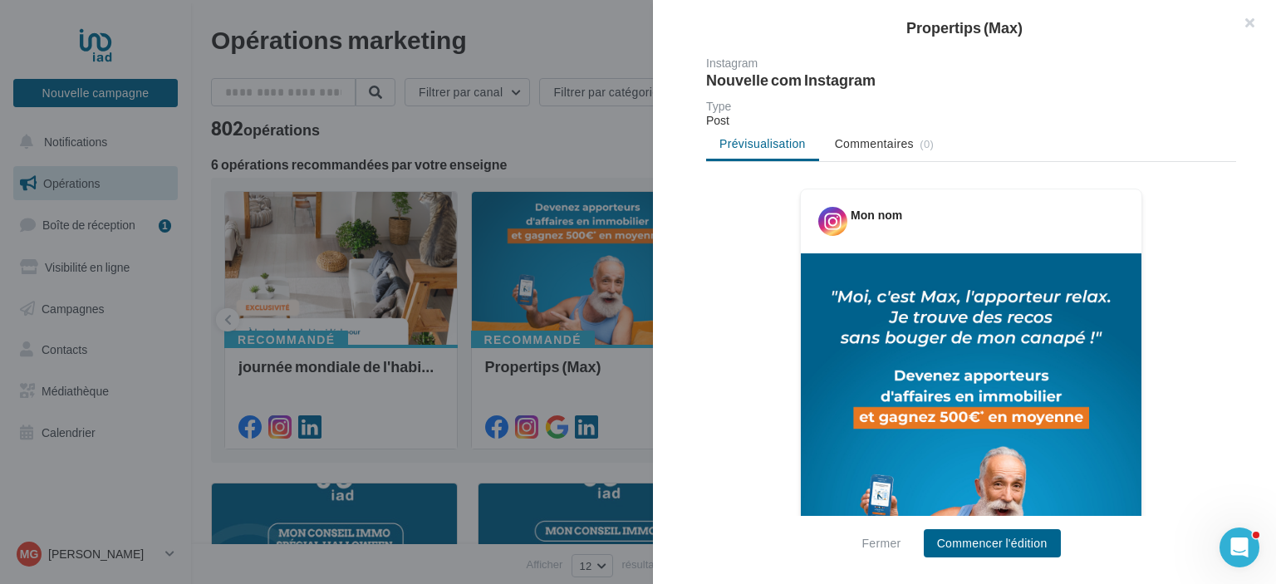
click at [552, 272] on div at bounding box center [638, 292] width 1276 height 584
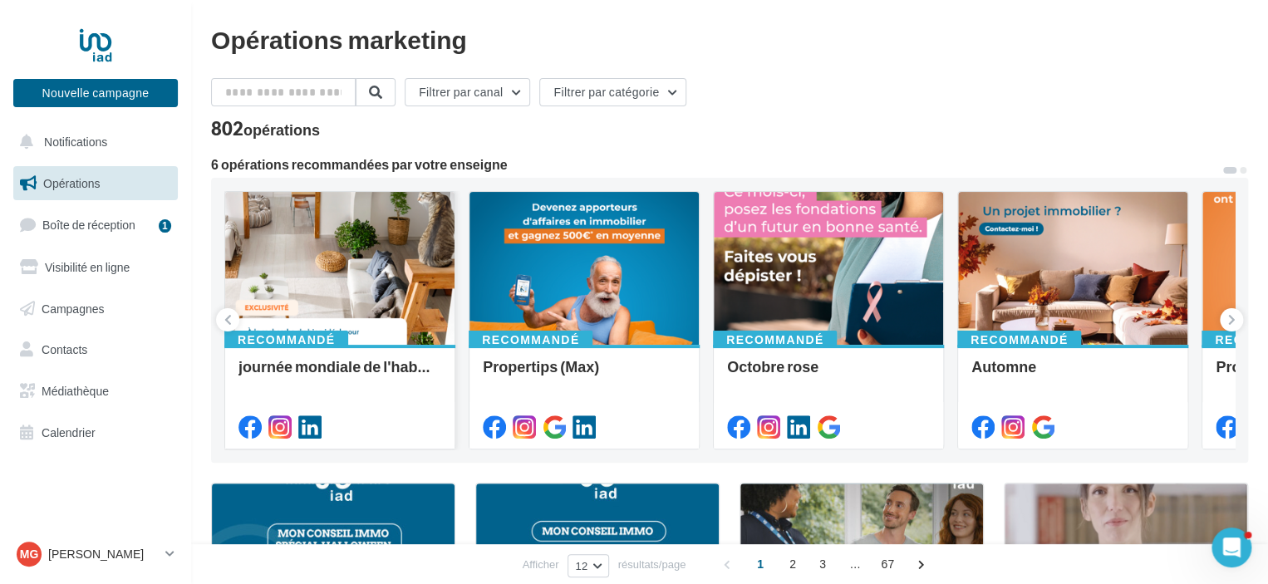
click at [389, 251] on div at bounding box center [339, 269] width 229 height 155
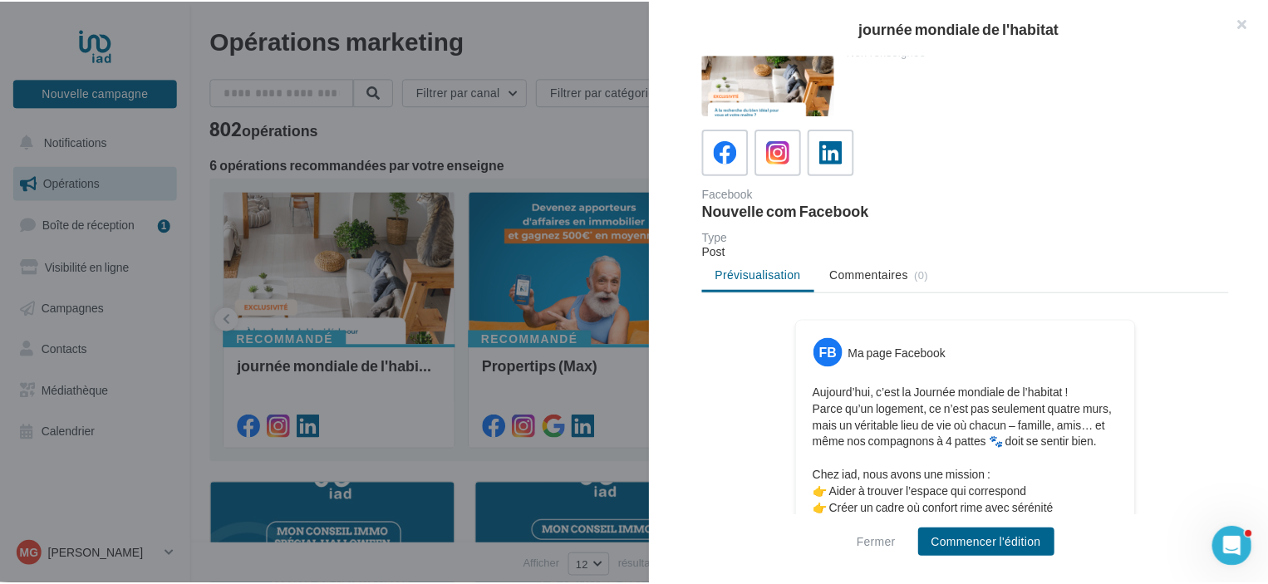
scroll to position [0, 0]
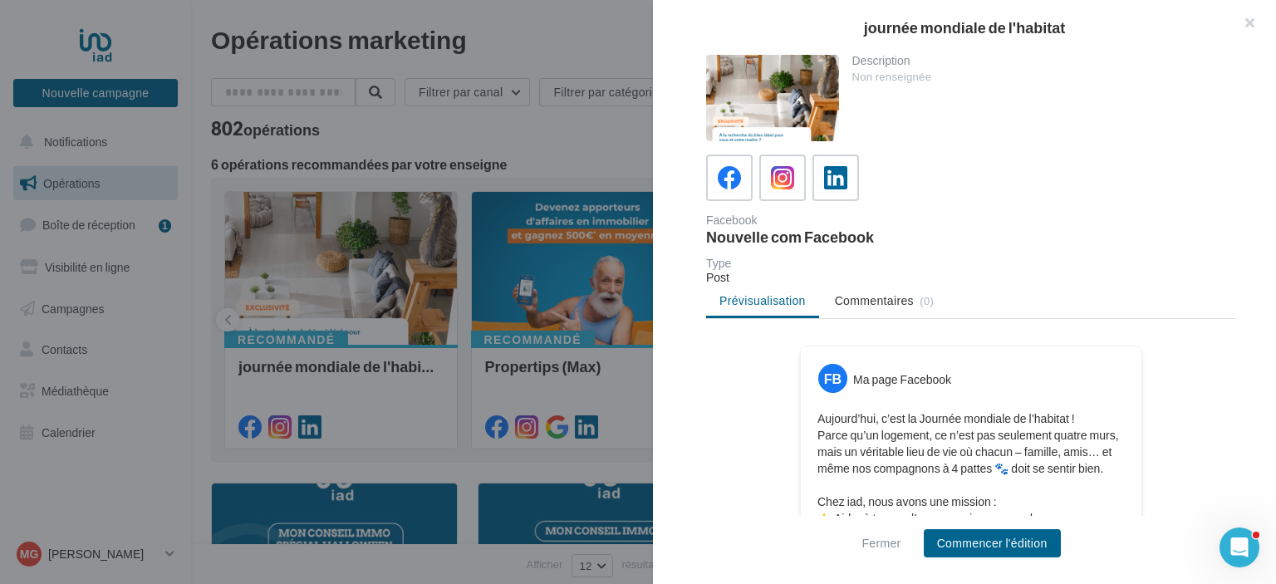
click at [552, 152] on div at bounding box center [638, 292] width 1276 height 584
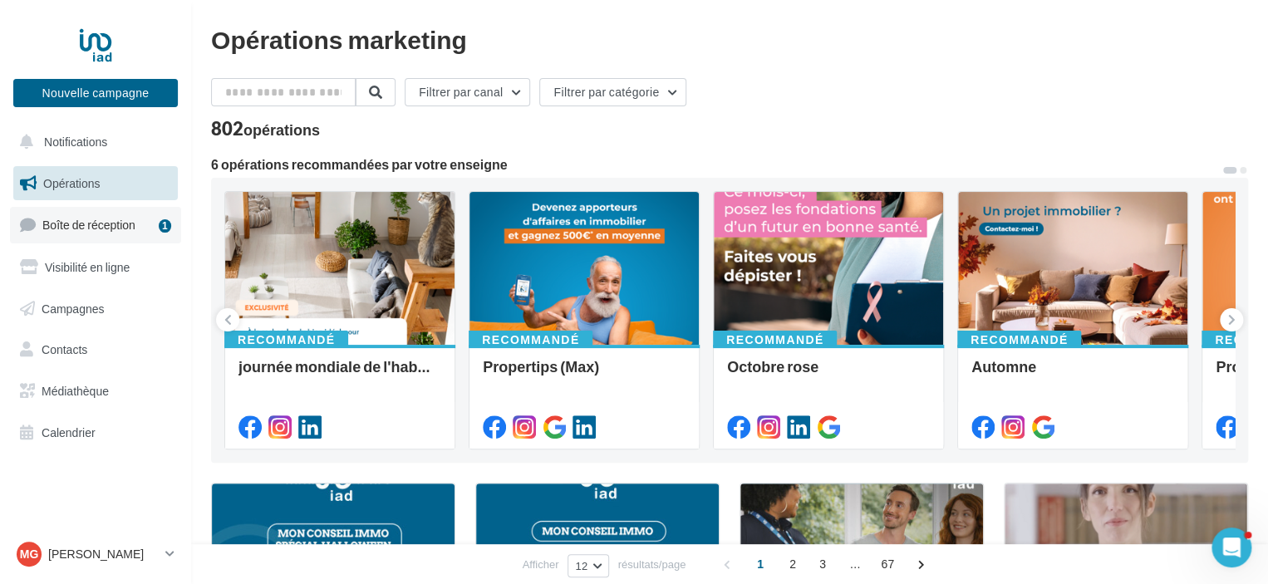
click at [92, 235] on link "Boîte de réception 1" at bounding box center [95, 225] width 171 height 36
